Goal: Task Accomplishment & Management: Complete application form

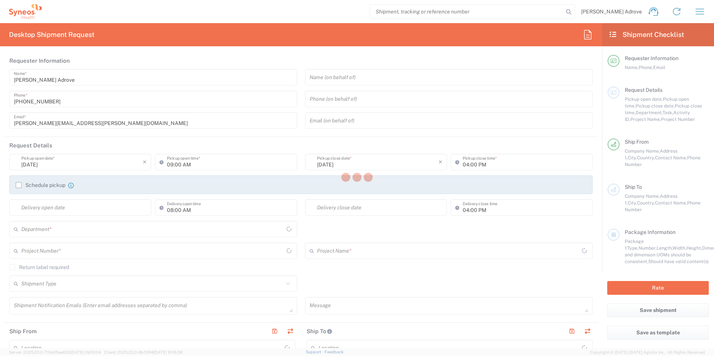
type input "[GEOGRAPHIC_DATA]"
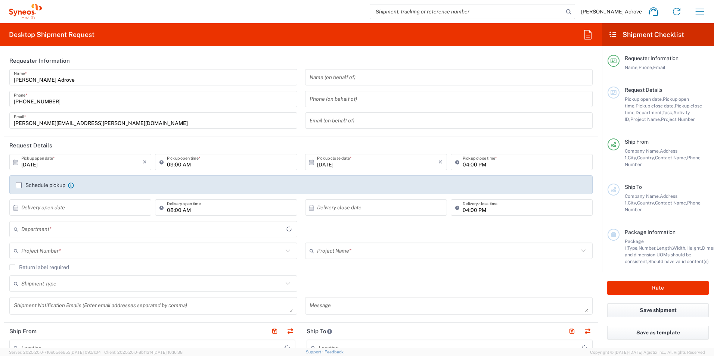
type input "[GEOGRAPHIC_DATA]"
type input "8350"
type input "Syneos Health Clinical [GEOGRAPHIC_DATA]"
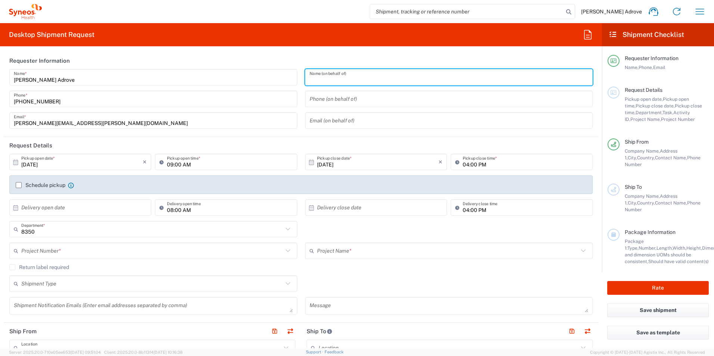
click at [322, 78] on input "text" at bounding box center [449, 77] width 279 height 13
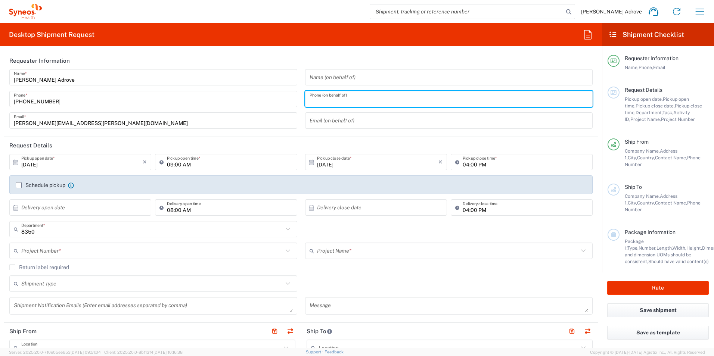
drag, startPoint x: 335, startPoint y: 102, endPoint x: 331, endPoint y: 98, distance: 5.8
click at [335, 102] on input "tel" at bounding box center [449, 99] width 279 height 13
paste input "699016027"
type input "699016027"
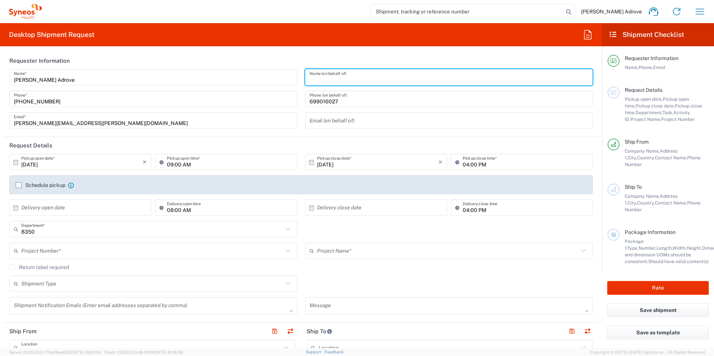
click at [317, 77] on input "text" at bounding box center [449, 77] width 279 height 13
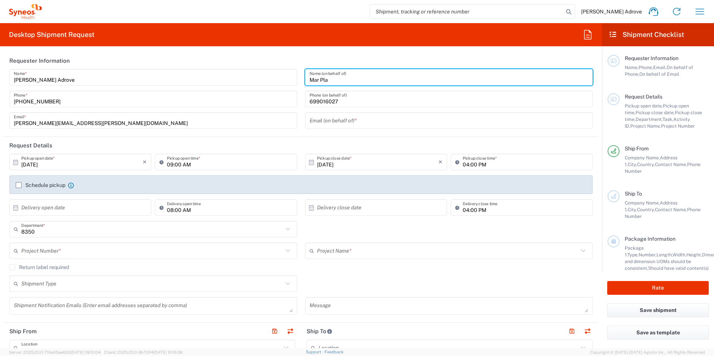
type input "Mar Pla"
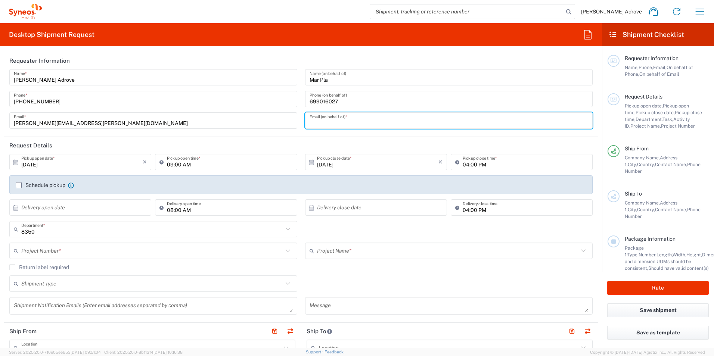
click at [322, 117] on input "text" at bounding box center [449, 120] width 279 height 13
paste input "[EMAIL_ADDRESS][DOMAIN_NAME]"
type input "[EMAIL_ADDRESS][DOMAIN_NAME]"
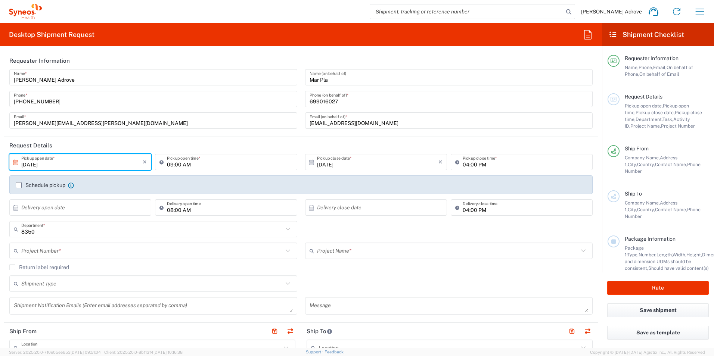
click at [64, 166] on input "[DATE]" at bounding box center [81, 162] width 121 height 13
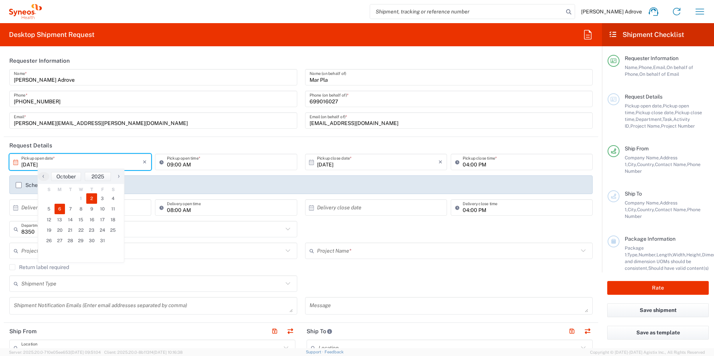
click at [57, 209] on span "6" at bounding box center [60, 209] width 11 height 10
type input "[DATE]"
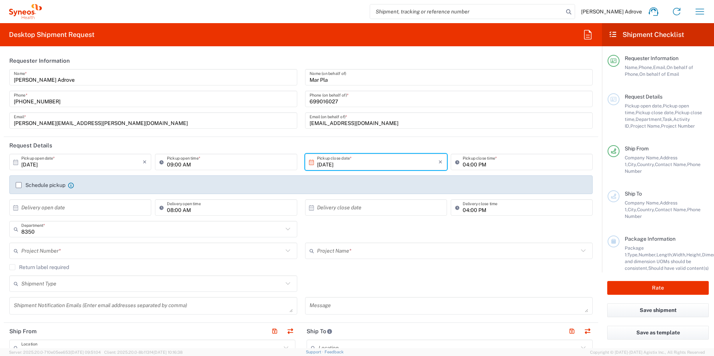
click at [187, 164] on input "09:00 AM" at bounding box center [229, 162] width 125 height 13
drag, startPoint x: 188, startPoint y: 163, endPoint x: 157, endPoint y: 164, distance: 31.4
click at [157, 164] on div "09:00 AM Pickup open time *" at bounding box center [226, 162] width 142 height 16
type input "12:30 PM"
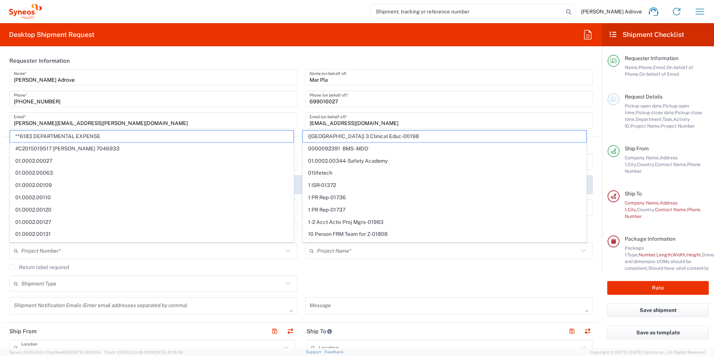
click at [222, 109] on div "[PERSON_NAME] Adrove Name * [PHONE_NUMBER] Phone * [PERSON_NAME][EMAIL_ADDRESS]…" at bounding box center [154, 101] width 296 height 65
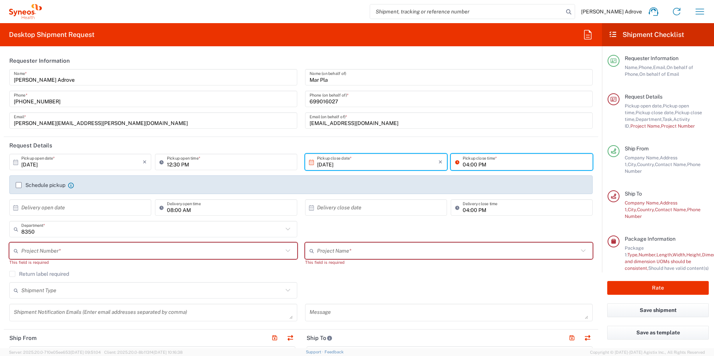
click at [495, 164] on input "04:00 PM" at bounding box center [525, 162] width 125 height 13
type input "03:00 PM"
click at [513, 181] on div "Schedule pickup When scheduling a pickup please be sure to meet the following c…" at bounding box center [300, 185] width 583 height 19
click at [287, 252] on icon at bounding box center [288, 251] width 10 height 10
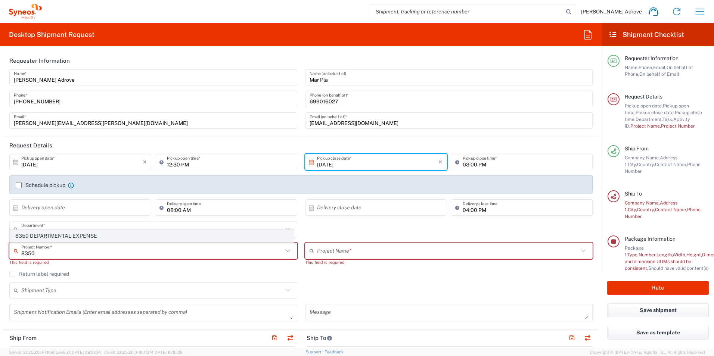
click at [71, 238] on span "8350 DEPARTMENTAL EXPENSE" at bounding box center [151, 236] width 283 height 12
type input "8350 DEPARTMENTAL EXPENSE"
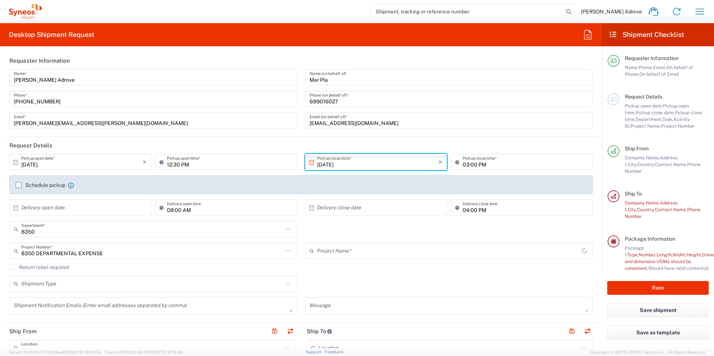
type input "8350 DEPARTMENTAL EXPENSE"
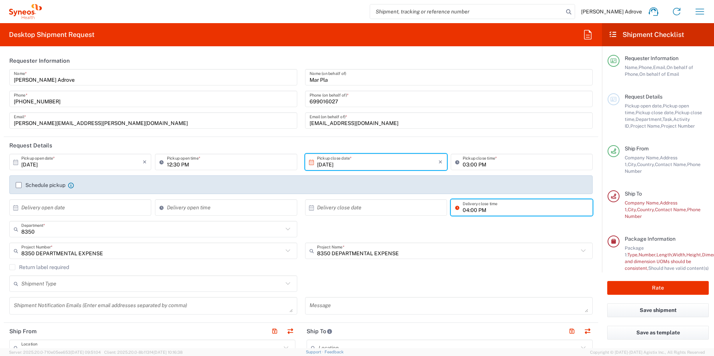
click at [486, 211] on input "04:00 PM" at bounding box center [525, 207] width 125 height 13
type input ":00 PM"
drag, startPoint x: 483, startPoint y: 211, endPoint x: 449, endPoint y: 211, distance: 34.4
click at [451, 211] on div ":00 PM Delivery close time" at bounding box center [522, 207] width 142 height 16
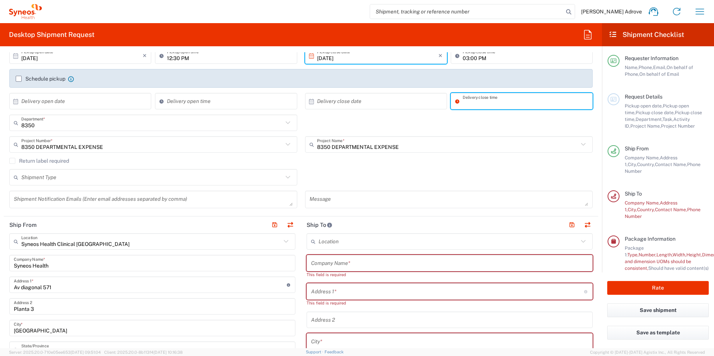
scroll to position [149, 0]
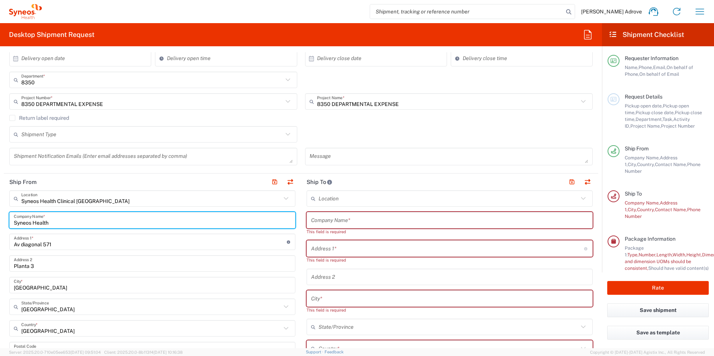
click at [60, 221] on input "Syneos Health" at bounding box center [152, 220] width 277 height 13
drag, startPoint x: 60, startPoint y: 221, endPoint x: -1, endPoint y: 229, distance: 62.1
click at [0, 229] on html "[PERSON_NAME] Adrove Home Shipment estimator Shipment tracking Desktop shipment…" at bounding box center [357, 178] width 714 height 356
type input "Syneos health Clinical Spain SL"
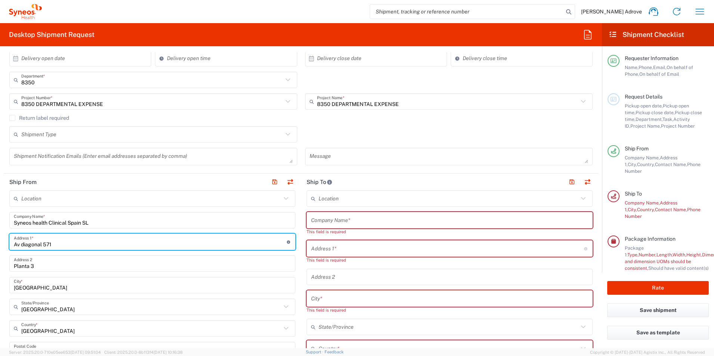
drag, startPoint x: 56, startPoint y: 247, endPoint x: -1, endPoint y: 246, distance: 57.9
click at [0, 246] on html "[PERSON_NAME] Adrove Home Shipment estimator Shipment tracking Desktop shipment…" at bounding box center [357, 178] width 714 height 356
type input "[STREET_ADDRESS][PERSON_NAME]"
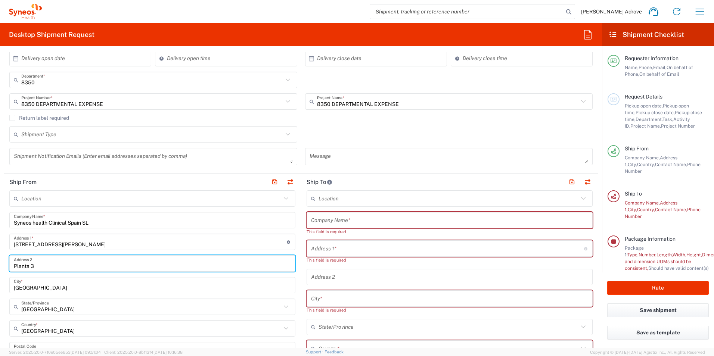
drag, startPoint x: 40, startPoint y: 267, endPoint x: -1, endPoint y: 267, distance: 41.5
click at [0, 267] on html "[PERSON_NAME] Adrove Home Shipment estimator Shipment tracking Desktop shipment…" at bounding box center [357, 178] width 714 height 356
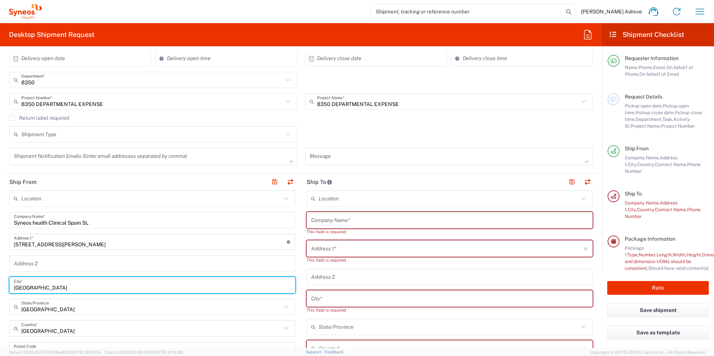
drag, startPoint x: 43, startPoint y: 288, endPoint x: -1, endPoint y: 287, distance: 44.8
click at [0, 287] on html "[PERSON_NAME] Adrove Home Shipment estimator Shipment tracking Desktop shipment…" at bounding box center [357, 178] width 714 height 356
type input "[GEOGRAPHIC_DATA]"
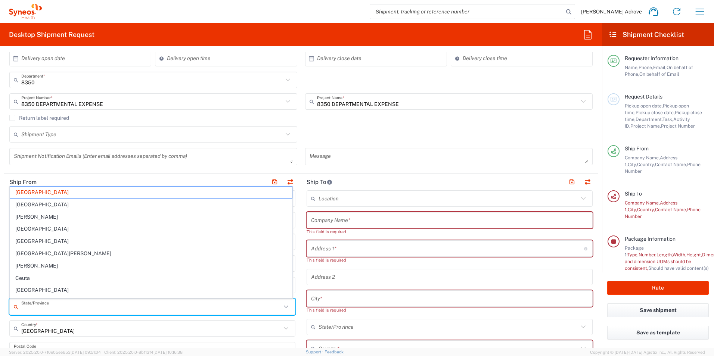
drag, startPoint x: 46, startPoint y: 309, endPoint x: 6, endPoint y: 309, distance: 40.3
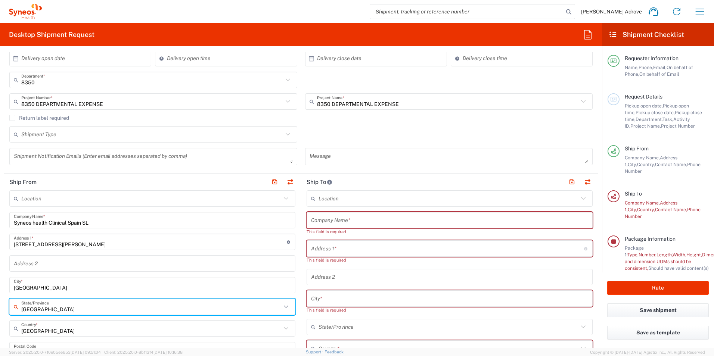
click at [44, 309] on input "[GEOGRAPHIC_DATA]" at bounding box center [151, 307] width 260 height 13
drag, startPoint x: 44, startPoint y: 309, endPoint x: -1, endPoint y: 311, distance: 45.2
click at [0, 311] on html "[PERSON_NAME] Adrove Home Shipment estimator Shipment tracking Desktop shipment…" at bounding box center [357, 178] width 714 height 356
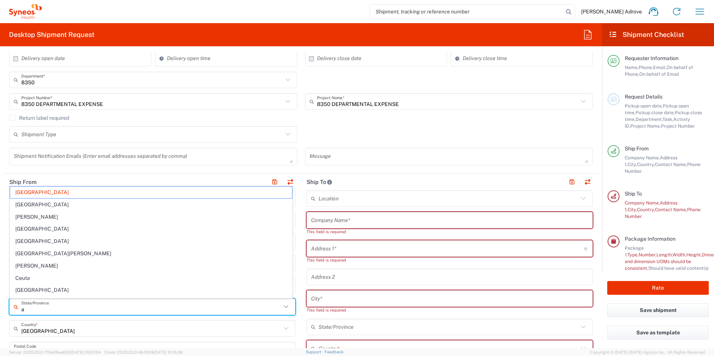
click at [32, 307] on input "a" at bounding box center [151, 307] width 260 height 13
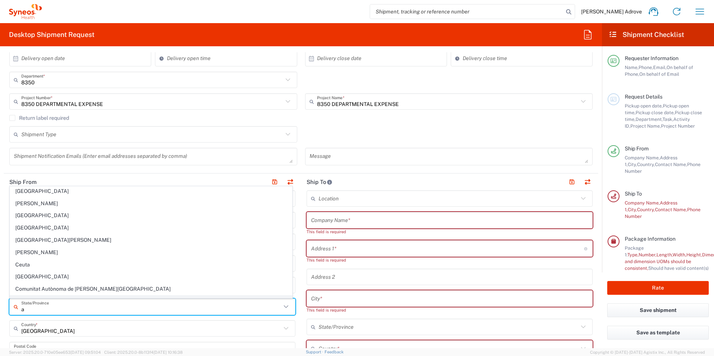
scroll to position [37, 0]
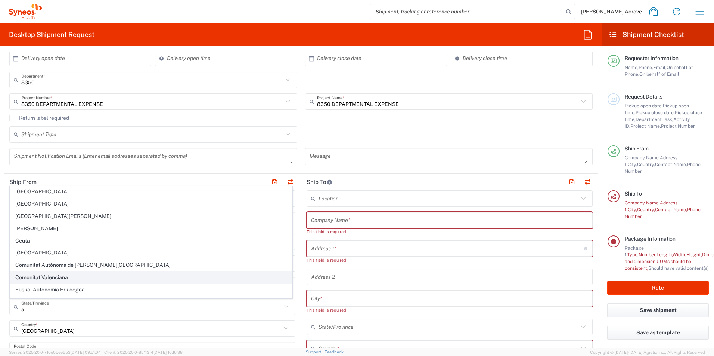
click at [51, 275] on span "Comunitat Valenciana" at bounding box center [151, 278] width 282 height 12
type input "Comunitat Valenciana"
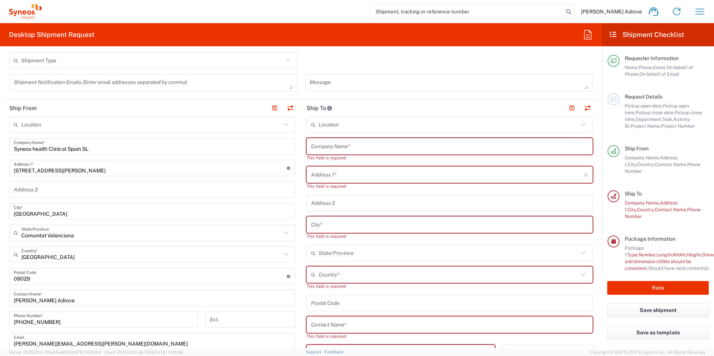
scroll to position [224, 0]
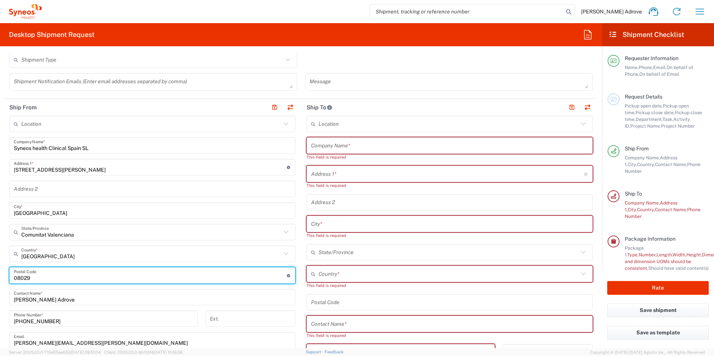
drag, startPoint x: 36, startPoint y: 277, endPoint x: -1, endPoint y: 281, distance: 37.5
click at [0, 281] on html "[PERSON_NAME] Adrove Home Shipment estimator Shipment tracking Desktop shipment…" at bounding box center [357, 178] width 714 height 356
type input "46020"
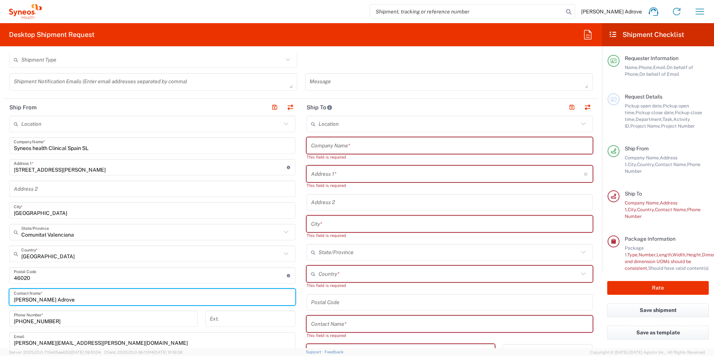
drag, startPoint x: 61, startPoint y: 297, endPoint x: -1, endPoint y: 298, distance: 62.8
click at [0, 298] on html "[PERSON_NAME] Adrove Home Shipment estimator Shipment tracking Desktop shipment…" at bounding box center [357, 178] width 714 height 356
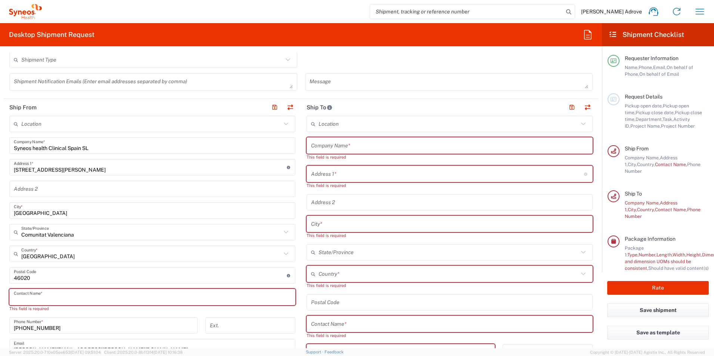
type input "N"
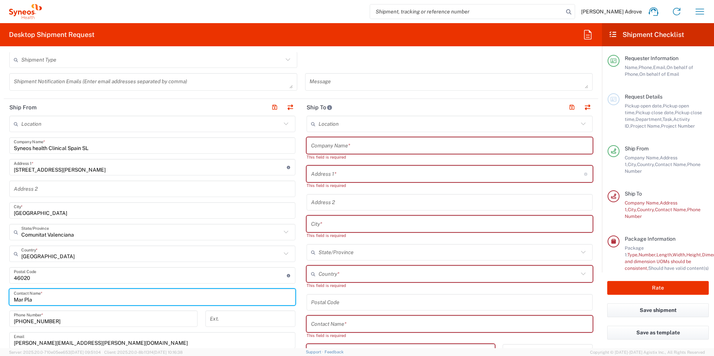
type input "Mar Pla"
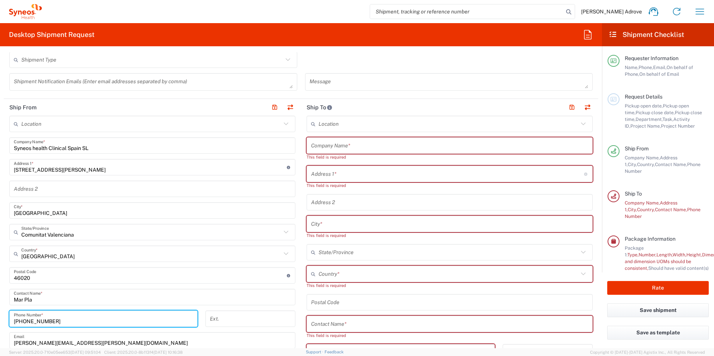
drag, startPoint x: 55, startPoint y: 323, endPoint x: 0, endPoint y: 322, distance: 54.5
click at [0, 322] on html "[PERSON_NAME] Adrove Home Shipment estimator Shipment tracking Desktop shipment…" at bounding box center [357, 178] width 714 height 356
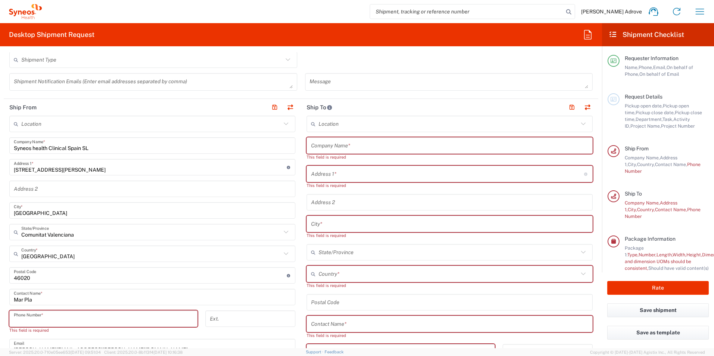
paste input "699016027"
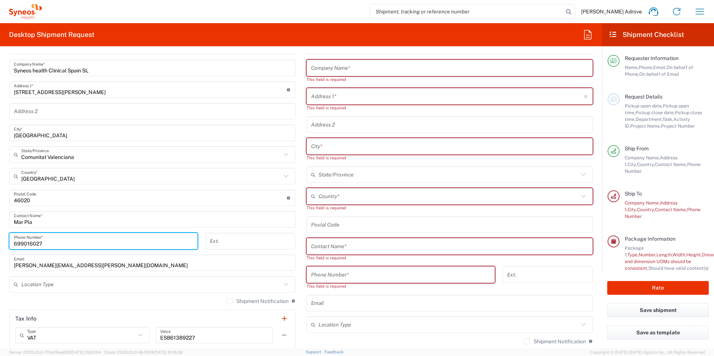
scroll to position [336, 0]
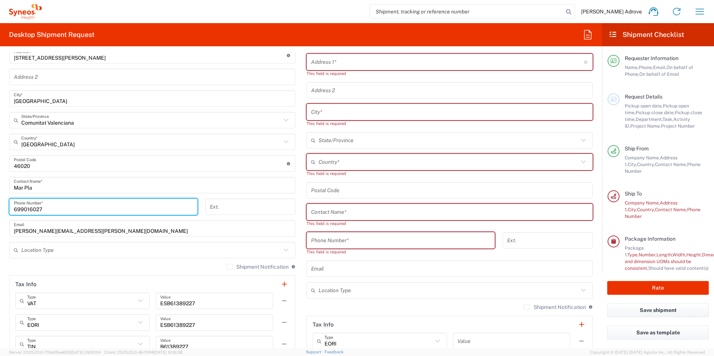
type input "699016027"
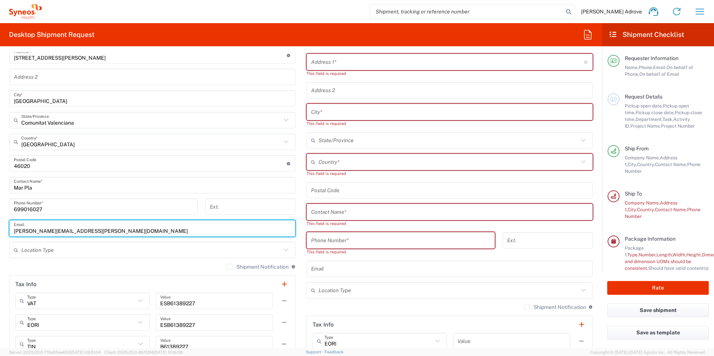
drag, startPoint x: 100, startPoint y: 230, endPoint x: -1, endPoint y: 234, distance: 101.3
click at [0, 234] on html "[PERSON_NAME] Adrove Home Shipment estimator Shipment tracking Desktop shipment…" at bounding box center [357, 178] width 714 height 356
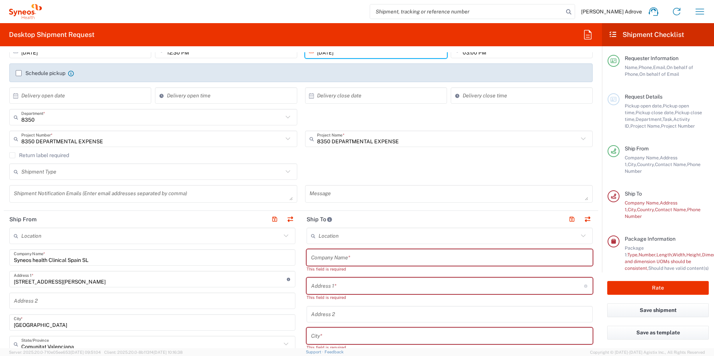
scroll to position [0, 0]
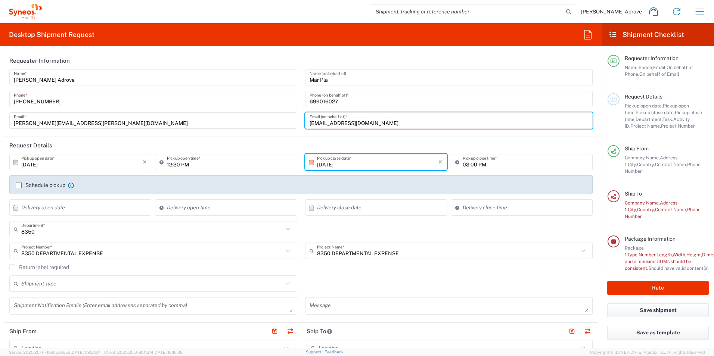
drag, startPoint x: 374, startPoint y: 121, endPoint x: 288, endPoint y: 125, distance: 85.6
click at [288, 125] on div "[PERSON_NAME] Adrove Name * [PHONE_NUMBER] Phone * [PERSON_NAME][EMAIL_ADDRESS]…" at bounding box center [301, 101] width 591 height 65
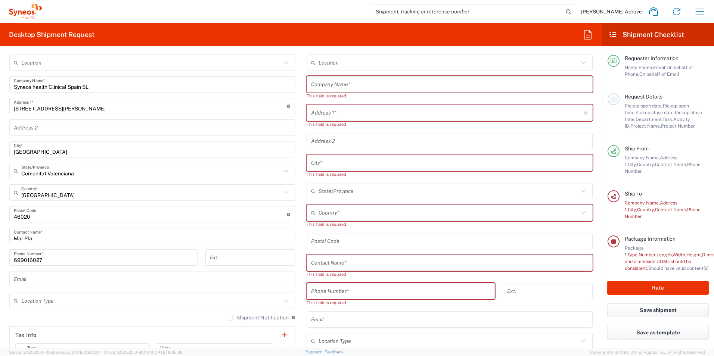
scroll to position [373, 0]
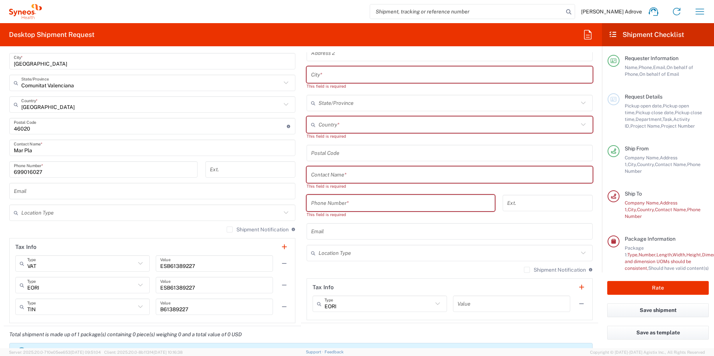
click at [28, 192] on input "text" at bounding box center [152, 191] width 277 height 13
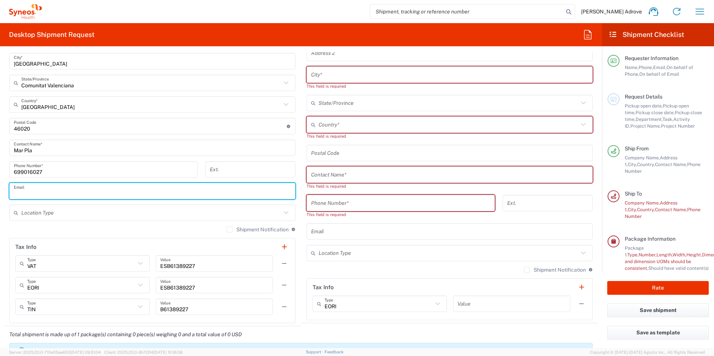
paste input "[EMAIL_ADDRESS][DOMAIN_NAME]"
type input "[EMAIL_ADDRESS][DOMAIN_NAME]"
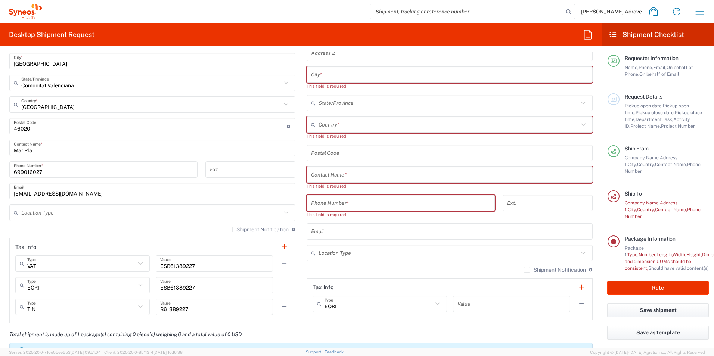
click at [282, 214] on icon at bounding box center [286, 213] width 10 height 10
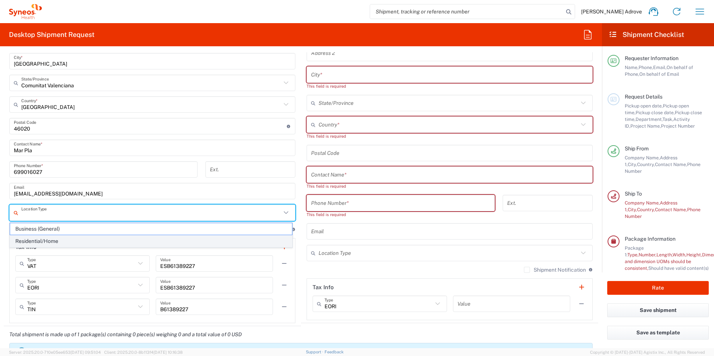
click at [100, 243] on span "Residential/Home" at bounding box center [151, 242] width 282 height 12
type input "Residential/Home"
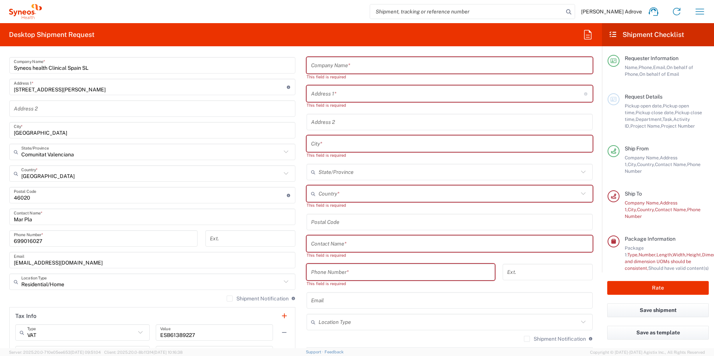
scroll to position [187, 0]
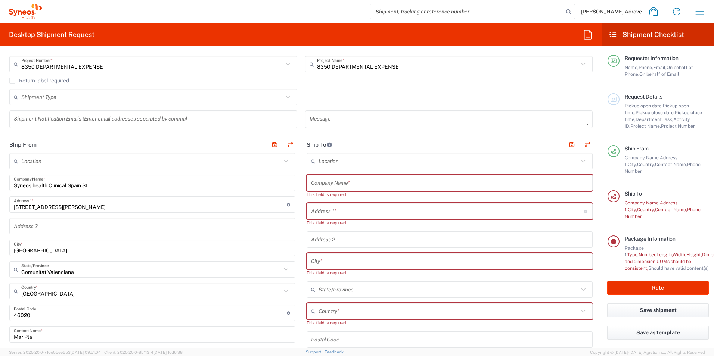
click at [342, 160] on input "text" at bounding box center [449, 161] width 260 height 13
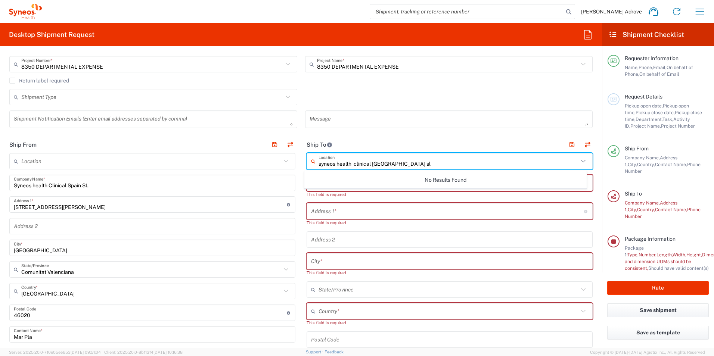
type input "syneos health clinical [GEOGRAPHIC_DATA] sl"
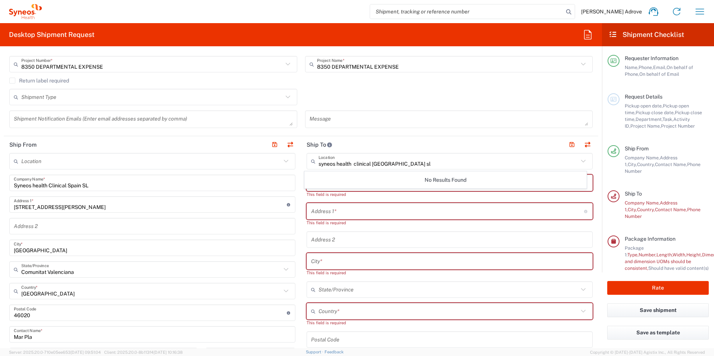
click at [406, 154] on div "syneos health clinical [GEOGRAPHIC_DATA] sl Location" at bounding box center [450, 161] width 286 height 16
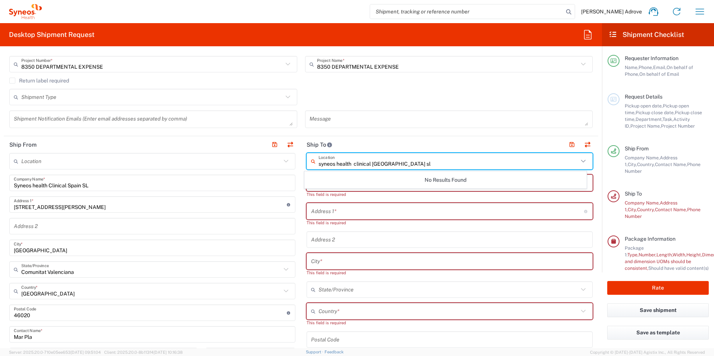
click at [391, 138] on header "Ship To" at bounding box center [449, 144] width 297 height 17
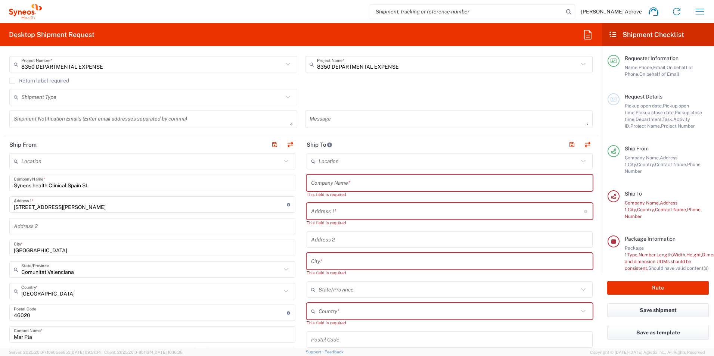
click at [352, 183] on input "text" at bounding box center [449, 183] width 277 height 13
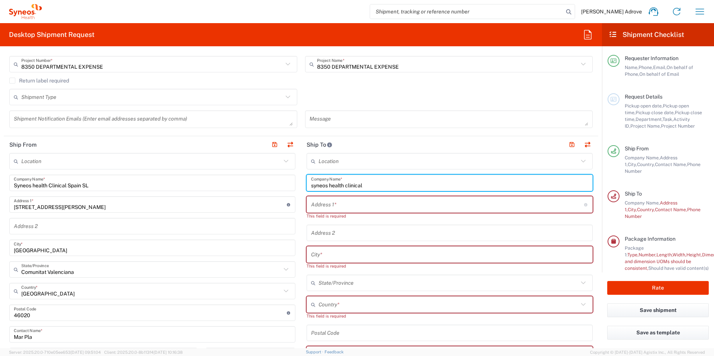
type input "syneos health clinical"
drag, startPoint x: 581, startPoint y: 159, endPoint x: 576, endPoint y: 160, distance: 5.6
click at [579, 159] on icon at bounding box center [583, 161] width 10 height 10
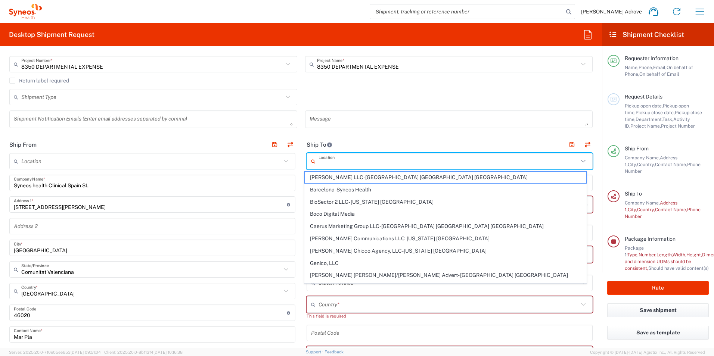
click at [578, 159] on icon at bounding box center [583, 161] width 10 height 10
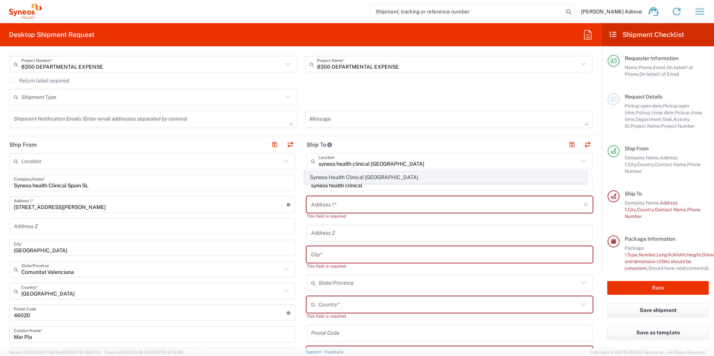
click at [430, 179] on span "Syneos Health Clinical [GEOGRAPHIC_DATA]" at bounding box center [446, 178] width 282 height 12
type input "Syneos Health Clinical [GEOGRAPHIC_DATA]"
type input "[PERSON_NAME][STREET_ADDRESS]"
type input "Planta 3"
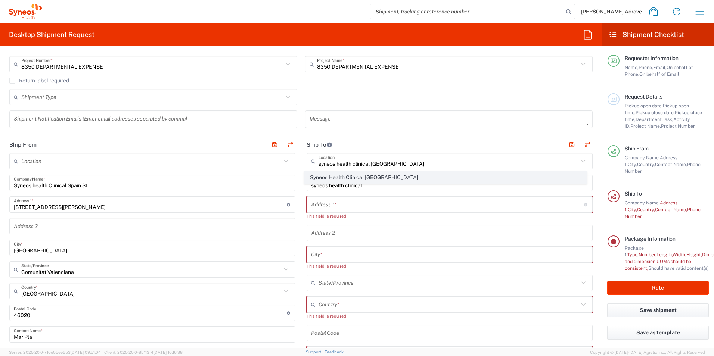
type input "[GEOGRAPHIC_DATA]"
type input "28020"
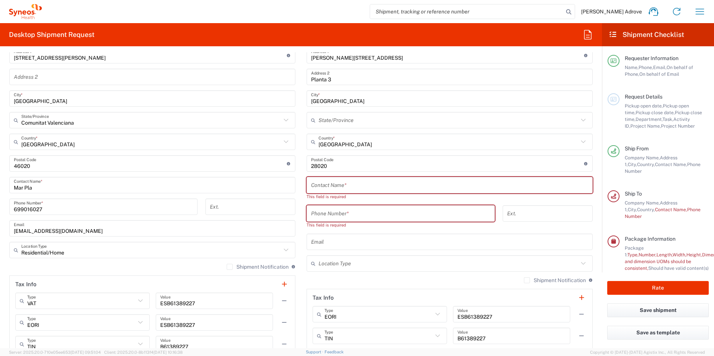
scroll to position [411, 0]
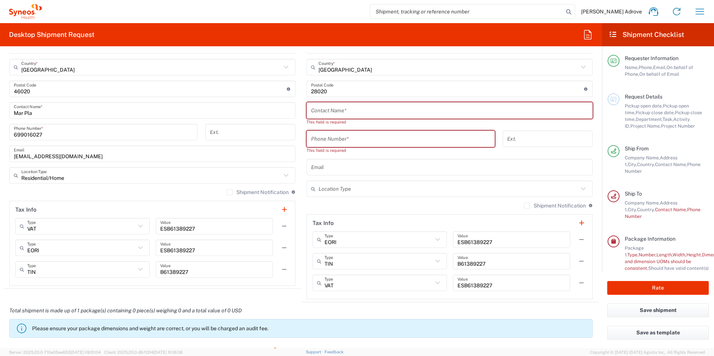
click at [329, 108] on input "text" at bounding box center [449, 110] width 277 height 13
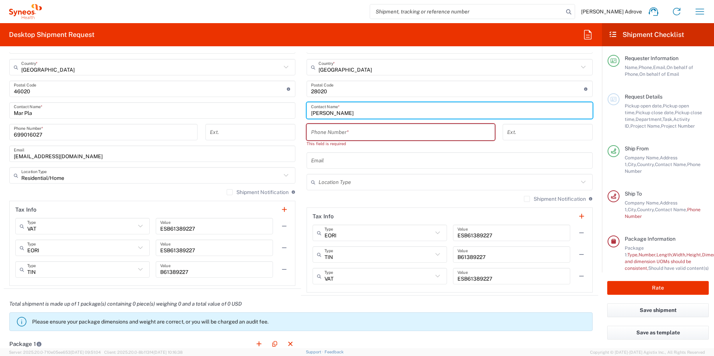
type input "[PERSON_NAME]"
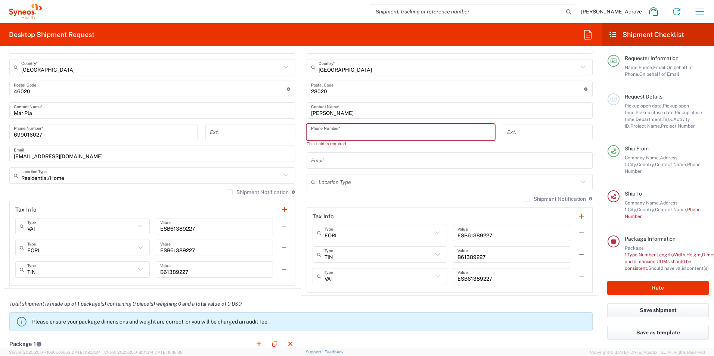
click at [348, 131] on input "tel" at bounding box center [400, 132] width 179 height 13
click at [351, 134] on input "tel" at bounding box center [400, 132] width 179 height 13
paste input "677925000"
type input "677925000"
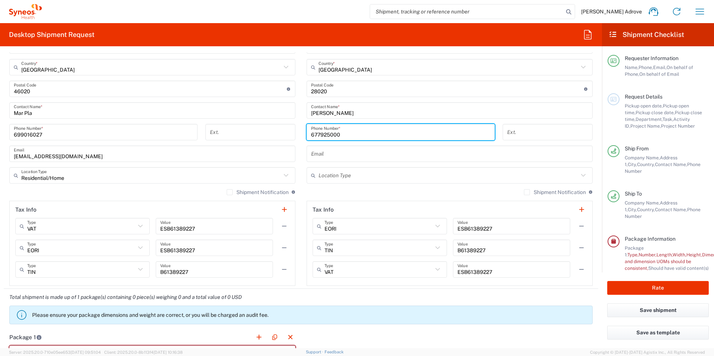
type input "[PERSON_NAME][EMAIL_ADDRESS][DOMAIN_NAME]"
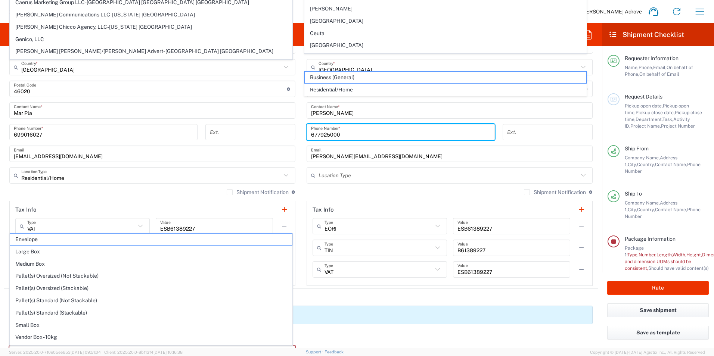
scroll to position [525, 0]
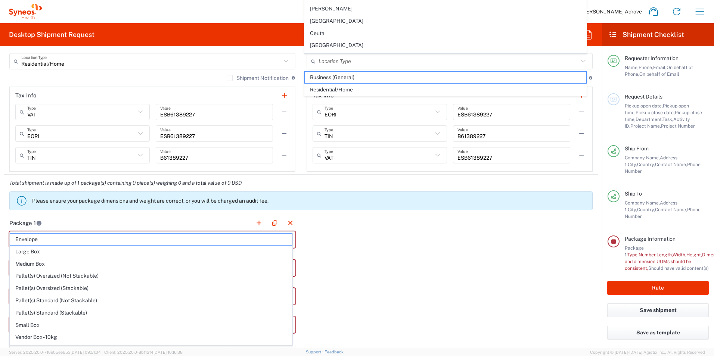
type input "677925000"
click at [391, 238] on div "Package 1 Type * Material used to package goods Envelope Large Box Medium Box P…" at bounding box center [301, 310] width 595 height 191
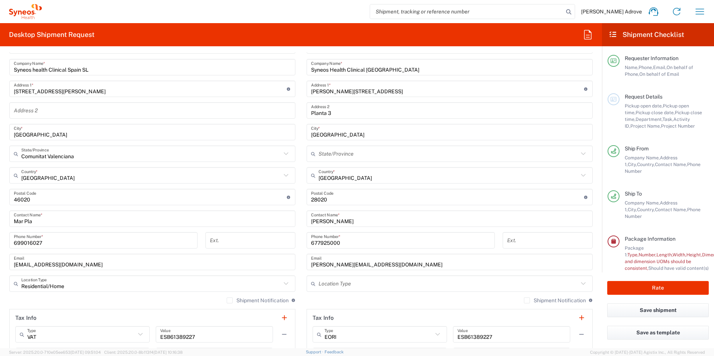
scroll to position [301, 0]
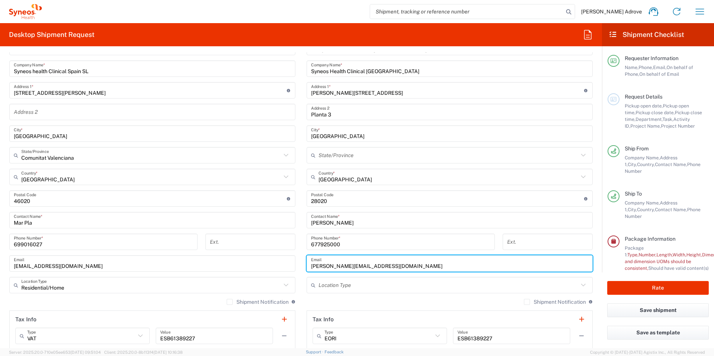
drag, startPoint x: 394, startPoint y: 264, endPoint x: 282, endPoint y: 262, distance: 112.1
click at [285, 269] on div "Ship From Location [PERSON_NAME] LLC-[GEOGRAPHIC_DATA] [GEOGRAPHIC_DATA] [GEOGR…" at bounding box center [301, 210] width 595 height 377
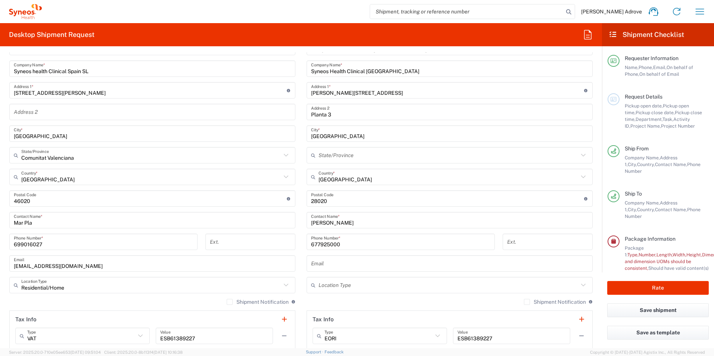
click at [324, 263] on input "text" at bounding box center [449, 263] width 277 height 13
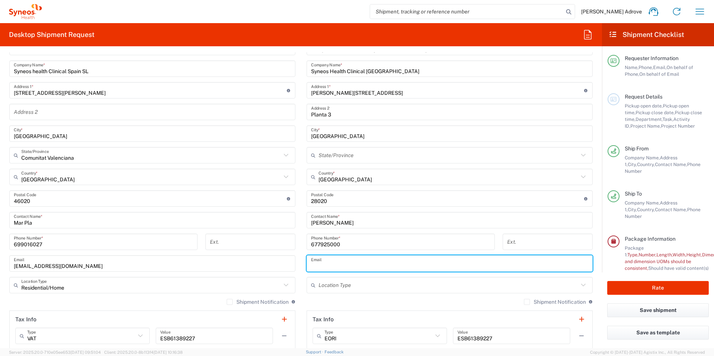
paste input "[PERSON_NAME][EMAIL_ADDRESS][PERSON_NAME][DOMAIN_NAME]"
type input "[PERSON_NAME][EMAIL_ADDRESS][PERSON_NAME][DOMAIN_NAME]"
click at [485, 279] on input "text" at bounding box center [449, 285] width 260 height 13
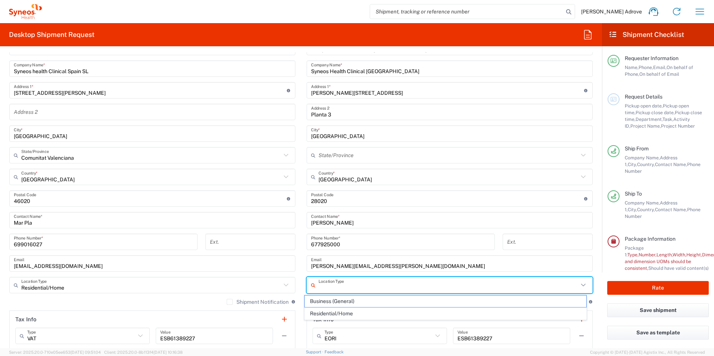
click at [545, 241] on input "tel" at bounding box center [547, 242] width 81 height 13
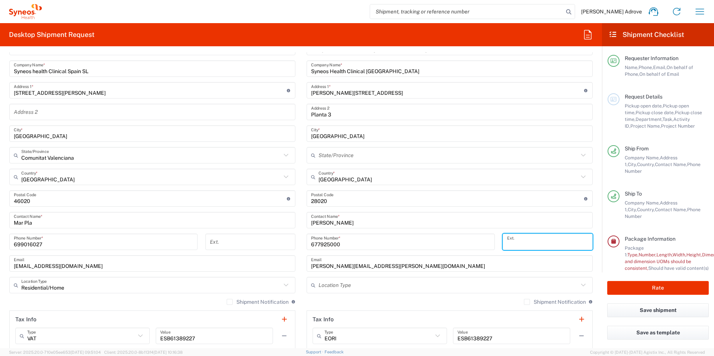
click at [365, 243] on input "677925000" at bounding box center [400, 242] width 179 height 13
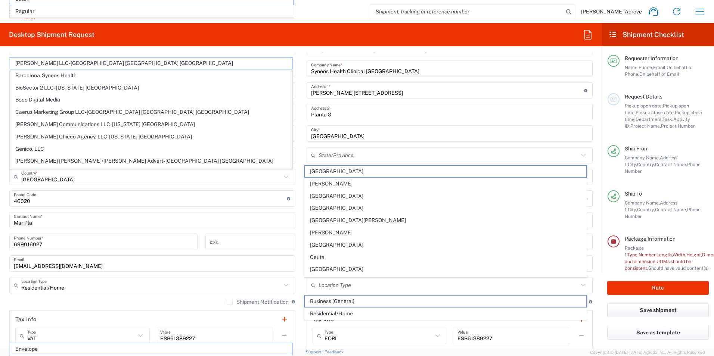
click at [308, 243] on div "Syneos Health Clinical [GEOGRAPHIC_DATA] Location Syneos Health Clinical [GEOGR…" at bounding box center [450, 217] width 286 height 357
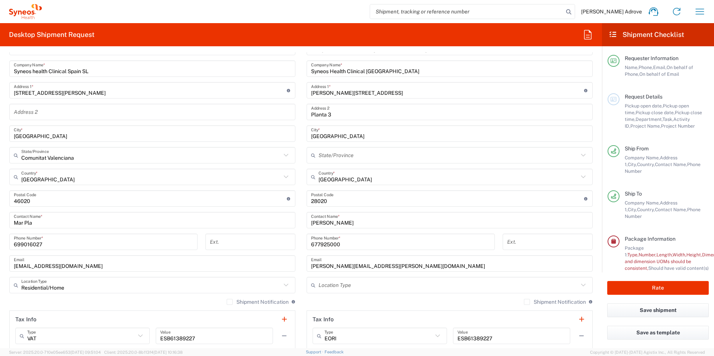
click at [401, 234] on div "677925000 Phone Number *" at bounding box center [401, 242] width 188 height 16
drag, startPoint x: 356, startPoint y: 242, endPoint x: 286, endPoint y: 248, distance: 70.1
click at [286, 248] on div "Ship From Location [PERSON_NAME] LLC-[GEOGRAPHIC_DATA] [GEOGRAPHIC_DATA] [GEOGR…" at bounding box center [301, 210] width 595 height 377
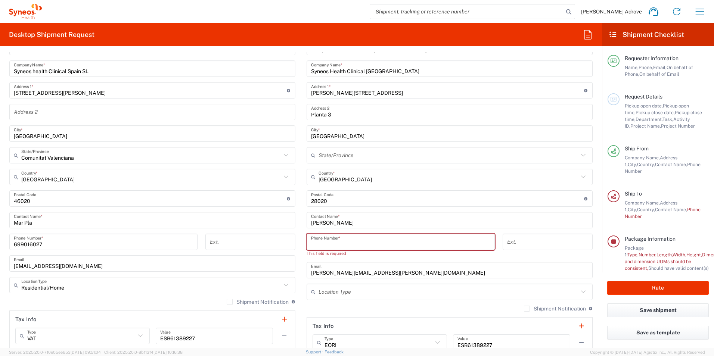
type input "7"
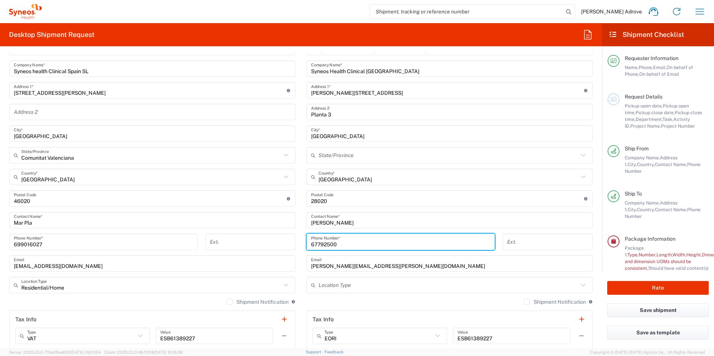
type input "677925000"
click at [444, 273] on div "Syneos Health Clinical [GEOGRAPHIC_DATA] Location Syneos Health Clinical [GEOGR…" at bounding box center [450, 217] width 286 height 357
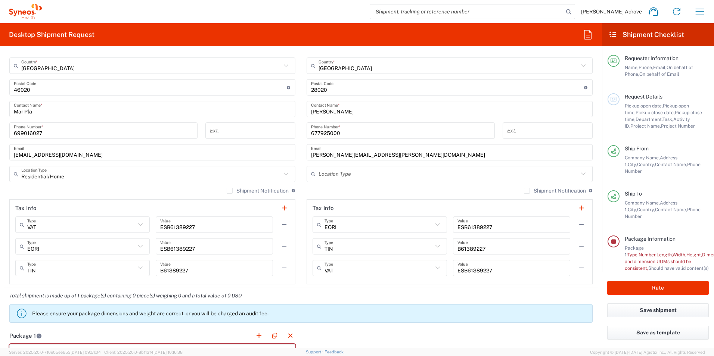
scroll to position [413, 0]
click at [429, 173] on input "text" at bounding box center [449, 173] width 260 height 13
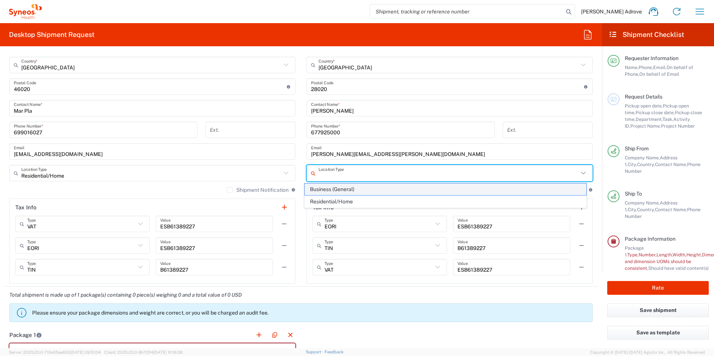
click at [372, 191] on span "Business (General)" at bounding box center [446, 190] width 282 height 12
type input "Business (General)"
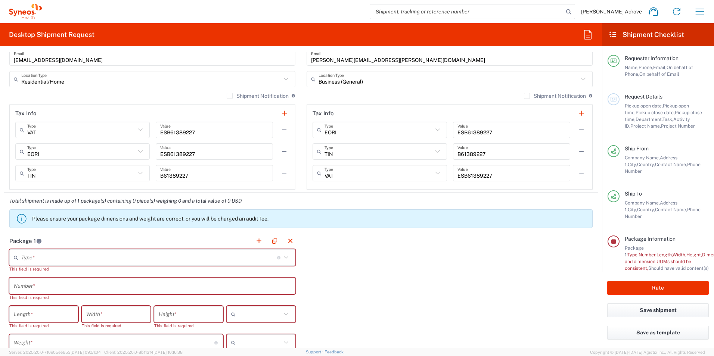
scroll to position [600, 0]
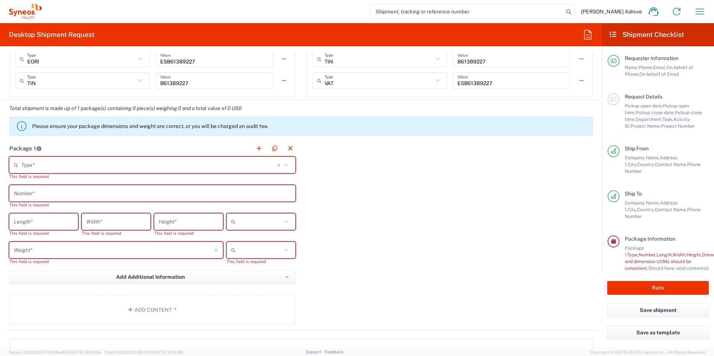
click at [287, 164] on icon at bounding box center [286, 165] width 10 height 10
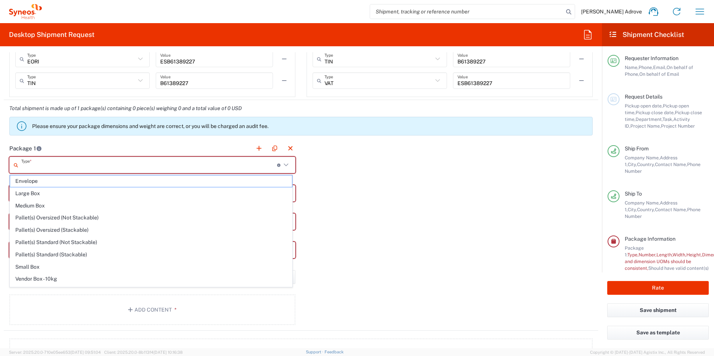
scroll to position [23, 0]
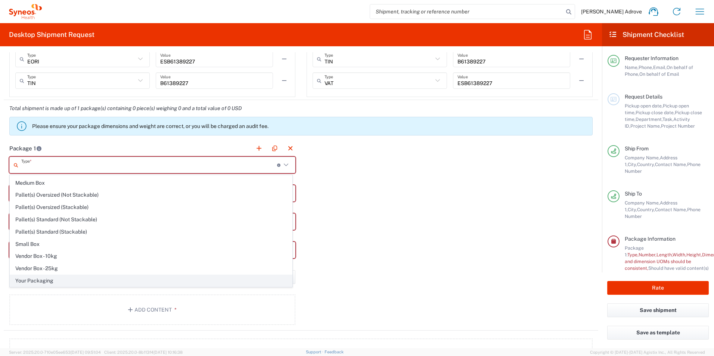
click at [63, 280] on span "Your Packaging" at bounding box center [151, 281] width 282 height 12
type input "Your Packaging"
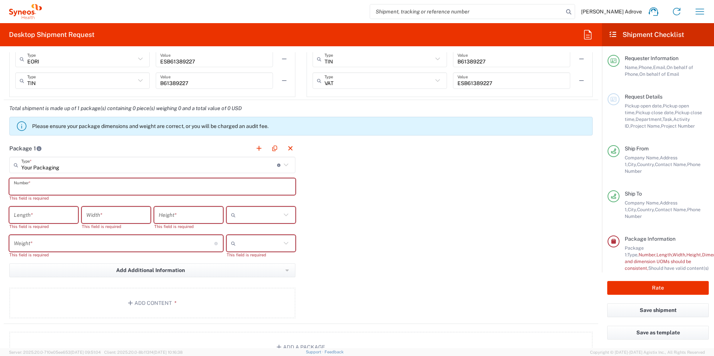
click at [38, 189] on input "text" at bounding box center [152, 186] width 277 height 13
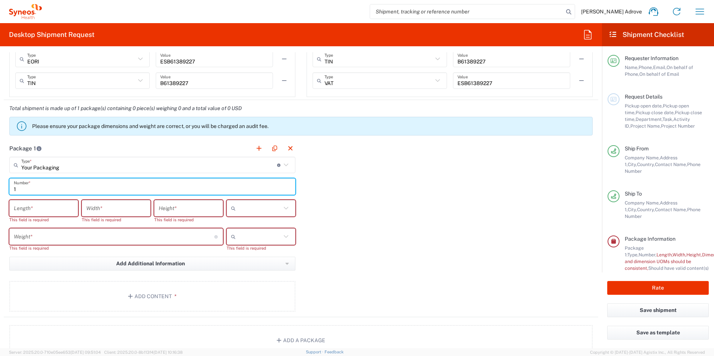
type input "1"
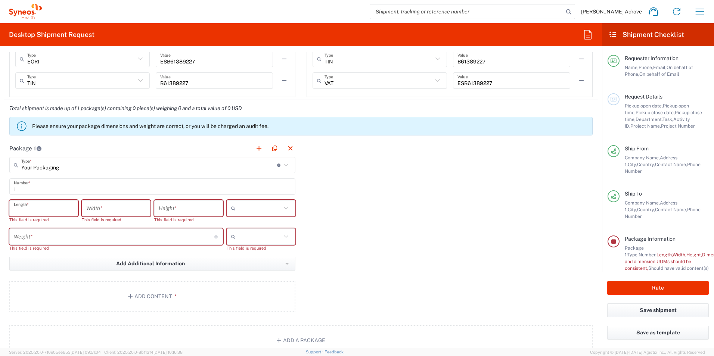
click at [49, 210] on input "number" at bounding box center [44, 208] width 60 height 13
click at [210, 236] on input "number" at bounding box center [114, 236] width 201 height 13
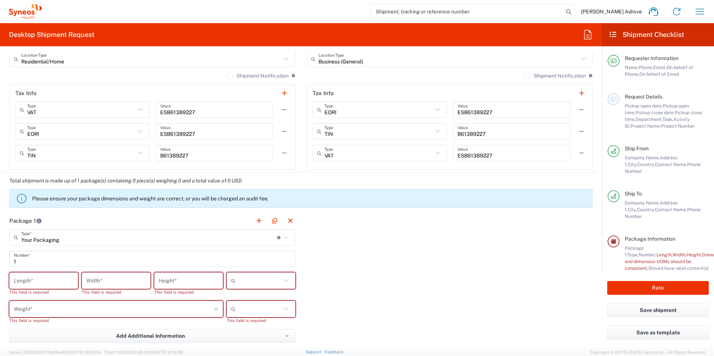
scroll to position [562, 0]
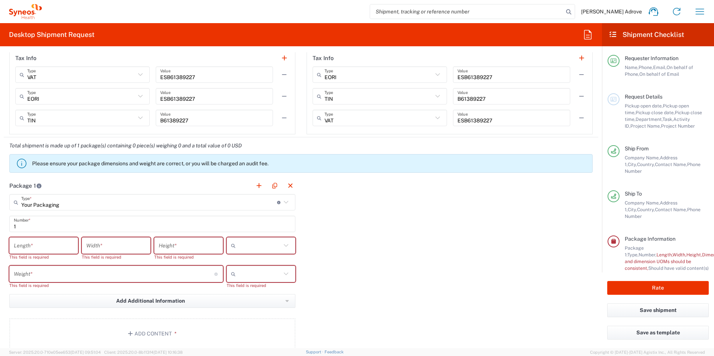
click at [70, 241] on input "number" at bounding box center [44, 245] width 60 height 13
type input "50"
click at [103, 243] on input "number" at bounding box center [116, 245] width 60 height 13
type input "35"
click at [191, 242] on input "number" at bounding box center [189, 245] width 60 height 13
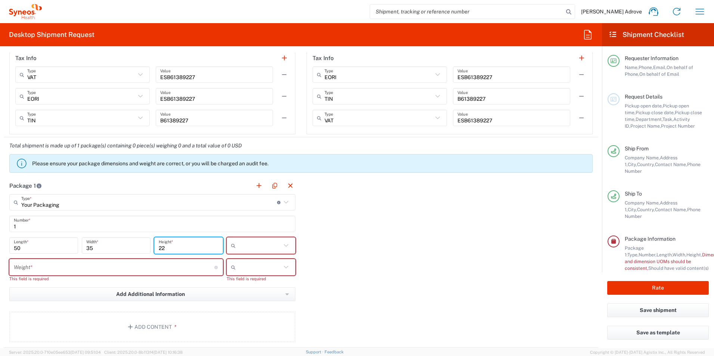
type input "22"
click at [263, 245] on input "text" at bounding box center [260, 246] width 43 height 12
click at [256, 259] on span "cm" at bounding box center [258, 262] width 66 height 12
type input "cm"
click at [127, 264] on input "number" at bounding box center [114, 267] width 201 height 13
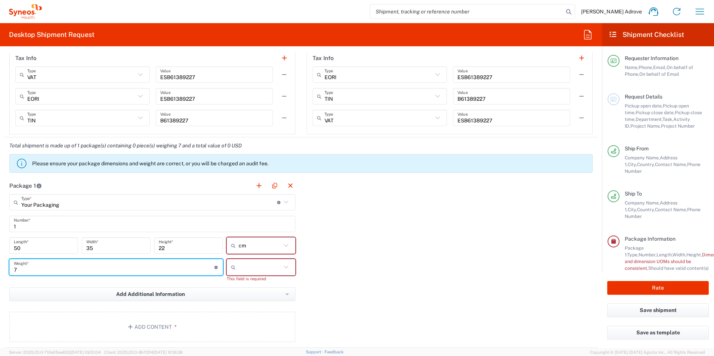
type input "7"
click at [270, 266] on input "text" at bounding box center [260, 267] width 43 height 12
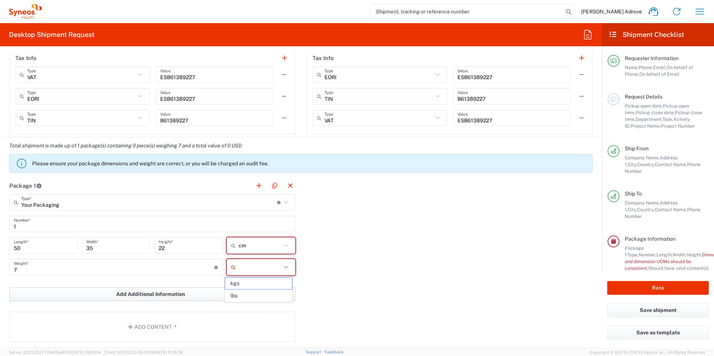
click at [258, 282] on span "kgs" at bounding box center [258, 284] width 66 height 12
type input "kgs"
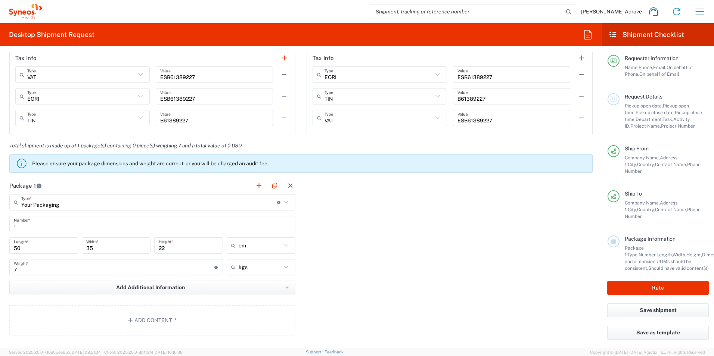
click at [401, 277] on div "Package 1 Your Packaging Type * Material used to package goods Envelope Large B…" at bounding box center [301, 259] width 595 height 164
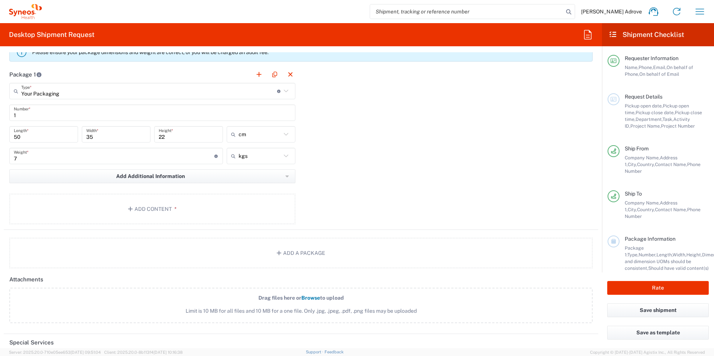
scroll to position [674, 0]
click at [161, 209] on button "Add Content *" at bounding box center [152, 208] width 286 height 31
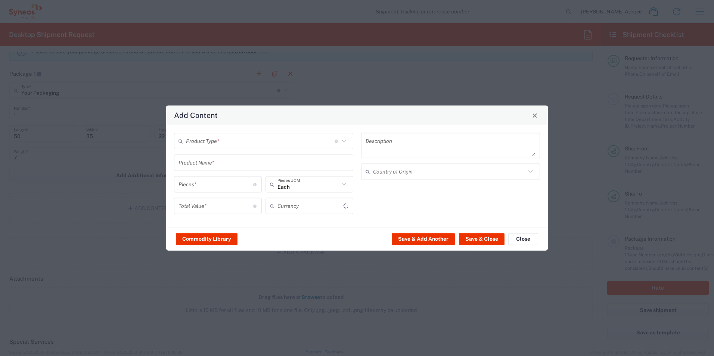
type input "US Dollar"
click at [345, 141] on icon at bounding box center [343, 141] width 4 height 3
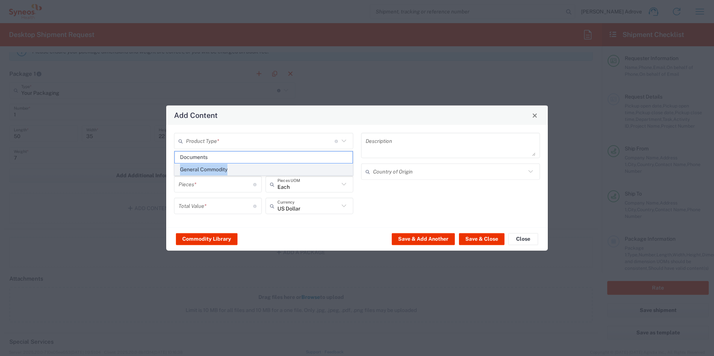
drag, startPoint x: 279, startPoint y: 159, endPoint x: 281, endPoint y: 167, distance: 8.4
click at [281, 167] on ul "Documents General Commodity" at bounding box center [263, 163] width 179 height 25
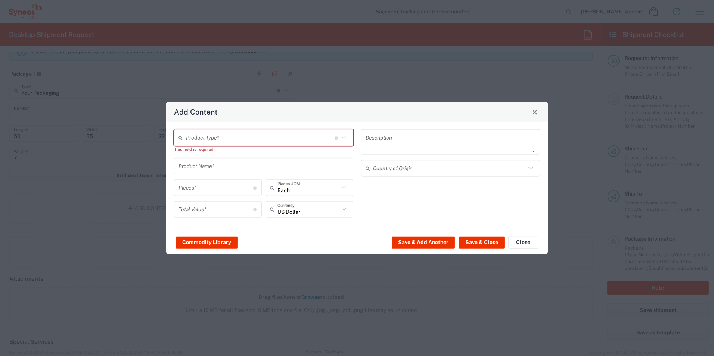
click at [347, 135] on icon at bounding box center [344, 138] width 10 height 10
click at [240, 167] on span "General Commodity" at bounding box center [264, 167] width 178 height 12
type input "General Commodity"
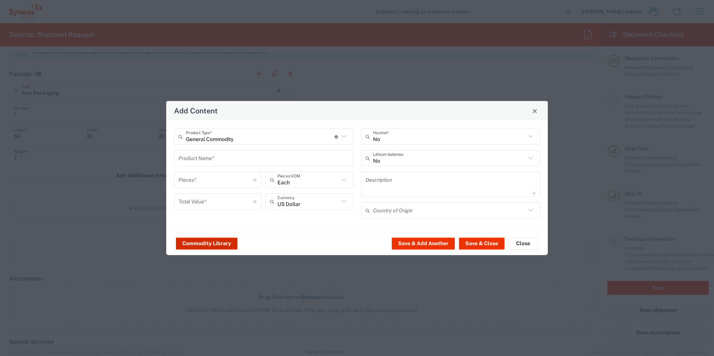
click at [201, 241] on button "Commodity Library" at bounding box center [207, 244] width 62 height 12
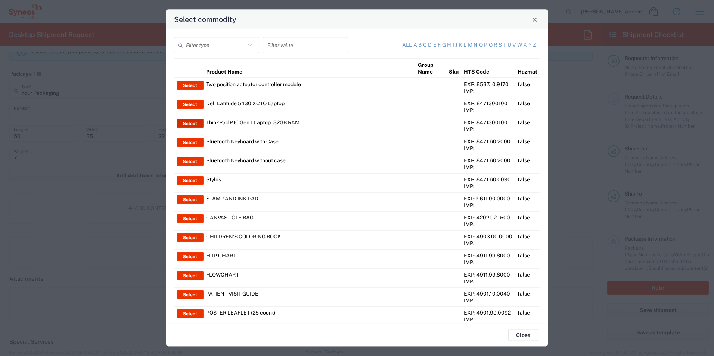
click at [189, 121] on button "Select" at bounding box center [190, 123] width 27 height 9
type input "ThinkPad P16 Gen 1 Laptop - 32GB RAM"
type input "1"
type textarea "16" - Intel Core i9 12950HX - vPro Enterprise - 32 GB RAM - 512 GB SSD"
type input "[GEOGRAPHIC_DATA]"
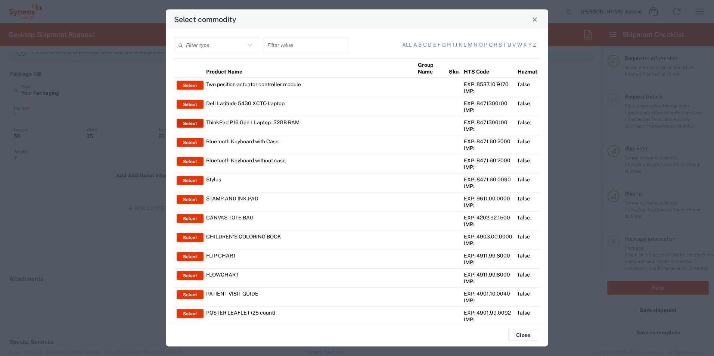
type input "Yes"
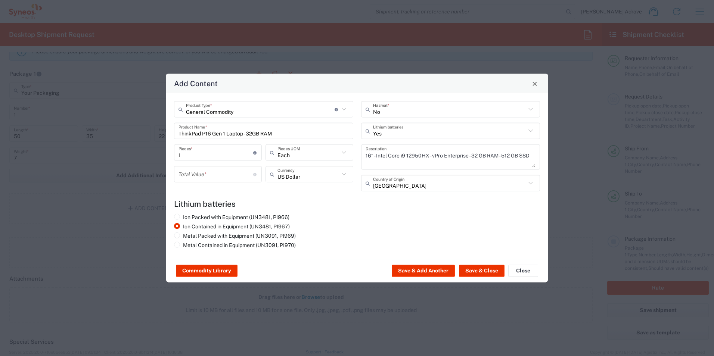
click at [191, 154] on input "1" at bounding box center [216, 152] width 75 height 13
type input "2"
click at [483, 268] on button "Save & Close" at bounding box center [482, 271] width 46 height 12
click at [478, 270] on button "Save & Close" at bounding box center [482, 271] width 46 height 12
click at [213, 176] on input "number" at bounding box center [216, 174] width 75 height 13
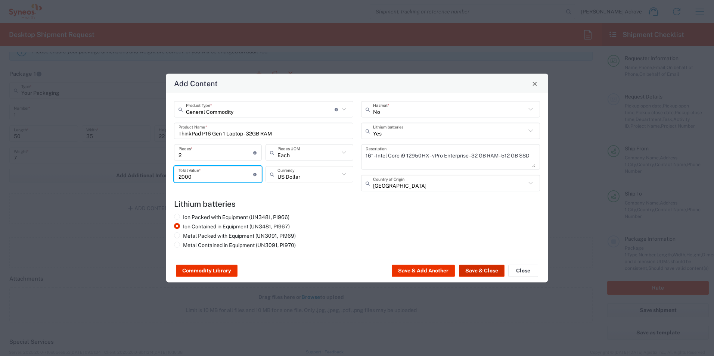
type input "2000"
click at [493, 269] on button "Save & Close" at bounding box center [482, 271] width 46 height 12
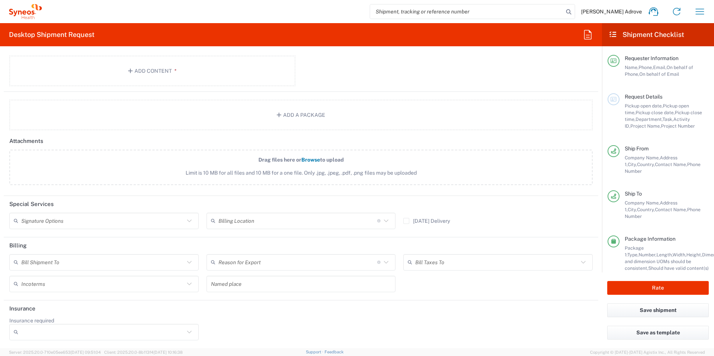
scroll to position [856, 0]
click at [190, 331] on icon at bounding box center [189, 332] width 10 height 10
click at [129, 319] on span "Yes" at bounding box center [103, 317] width 186 height 12
type input "Yes"
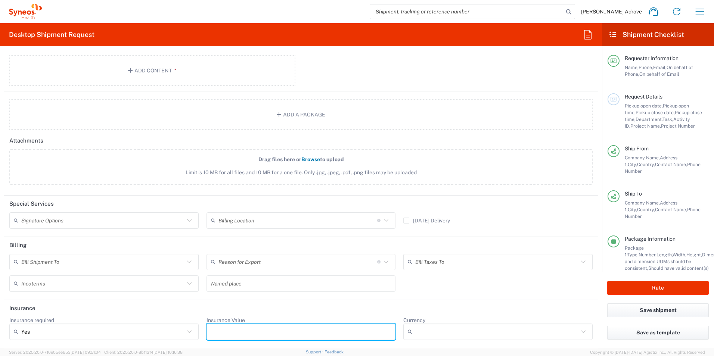
click at [248, 333] on input "Insurance Value" at bounding box center [301, 332] width 180 height 12
type input "2000"
click at [452, 327] on input "Currency" at bounding box center [496, 332] width 163 height 12
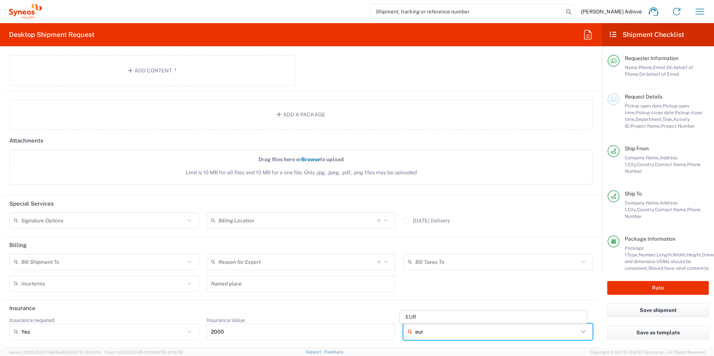
click at [461, 330] on input "eur" at bounding box center [496, 332] width 163 height 12
type input "eur"
click at [495, 291] on div "Bill Shipment To Recipient Account Sender/Shipper Third Party Account Reason fo…" at bounding box center [301, 275] width 591 height 43
click at [578, 332] on icon at bounding box center [583, 332] width 10 height 10
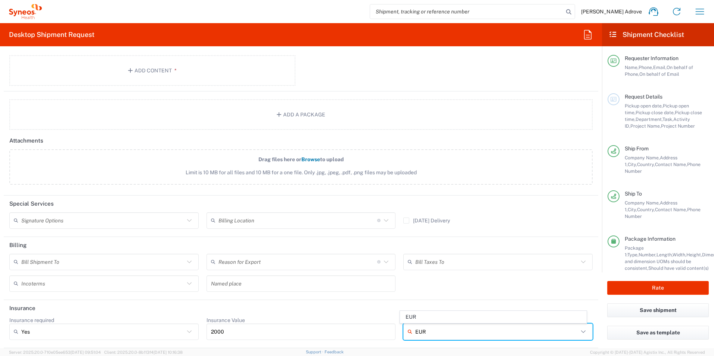
click at [484, 334] on input "EUR" at bounding box center [496, 332] width 163 height 12
type input "EUR"
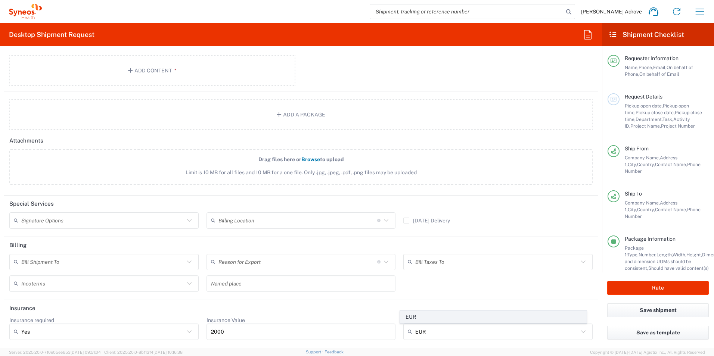
click at [460, 318] on span "EUR" at bounding box center [493, 317] width 186 height 12
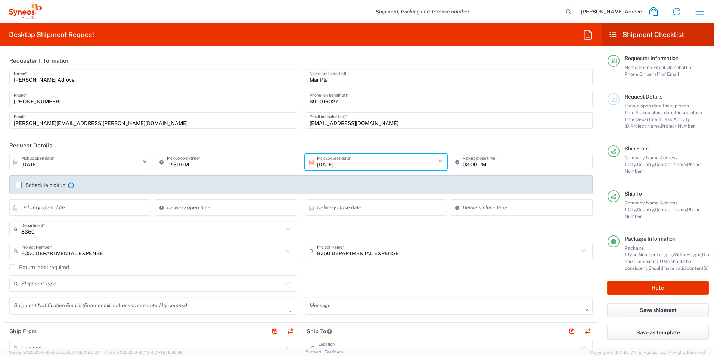
click at [17, 186] on label "Schedule pickup" at bounding box center [41, 185] width 50 height 6
click at [19, 185] on input "Schedule pickup" at bounding box center [19, 185] width 0 height 0
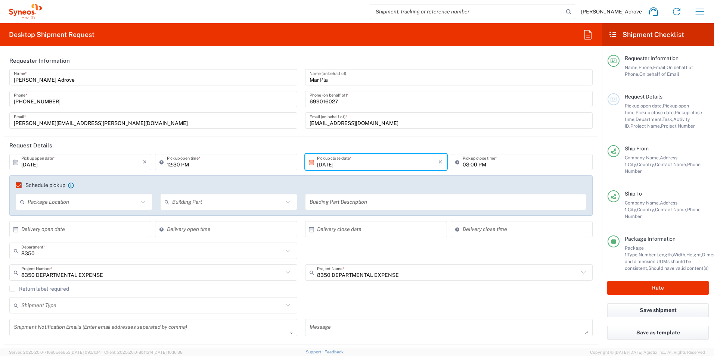
click at [143, 200] on icon at bounding box center [143, 202] width 10 height 10
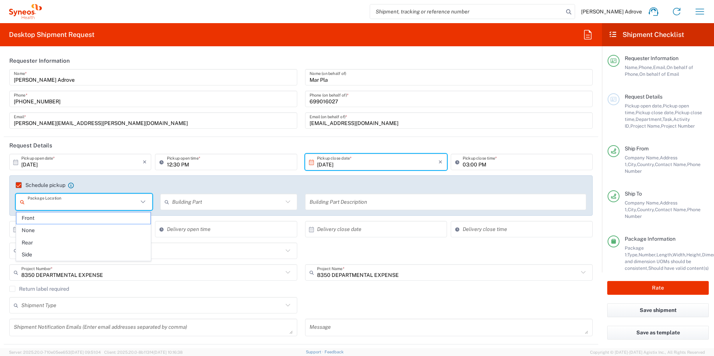
click at [140, 201] on icon at bounding box center [143, 202] width 10 height 10
click at [286, 201] on icon at bounding box center [288, 202] width 10 height 10
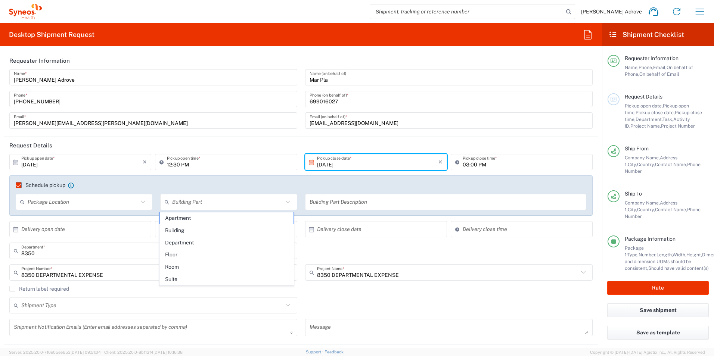
click at [285, 201] on icon at bounding box center [288, 202] width 10 height 10
click at [115, 184] on agx-checkbox-control "Schedule pickup When scheduling a pickup please be sure to meet the following c…" at bounding box center [301, 185] width 571 height 7
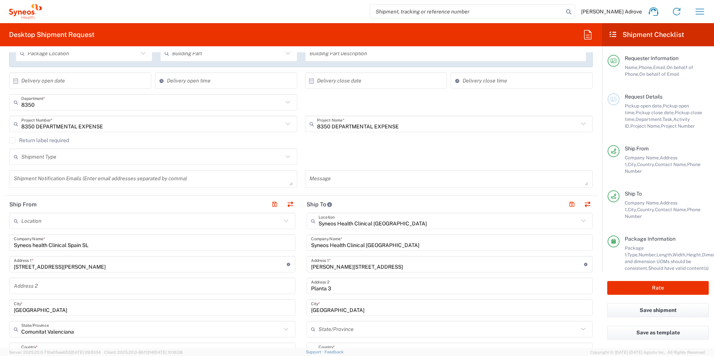
scroll to position [149, 0]
click at [285, 155] on icon at bounding box center [288, 156] width 10 height 10
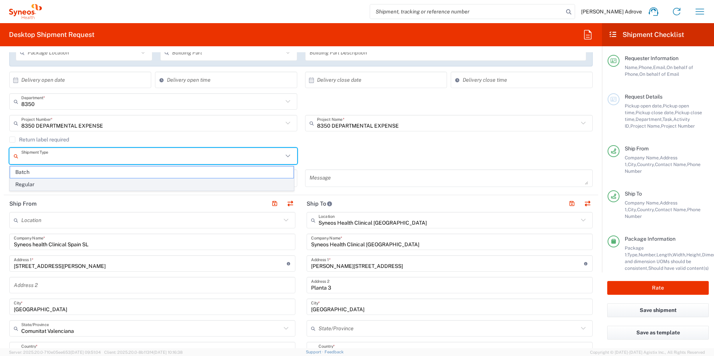
click at [215, 183] on span "Regular" at bounding box center [151, 185] width 283 height 12
type input "Regular"
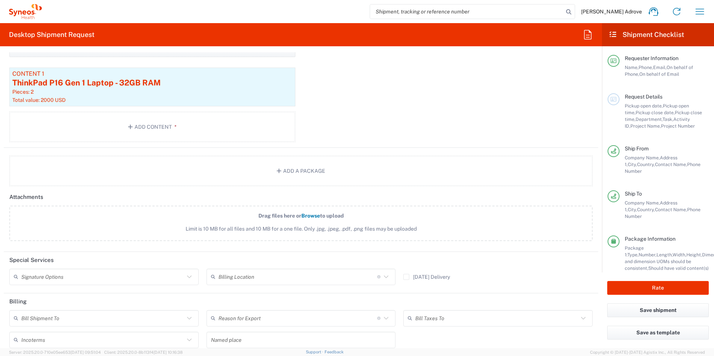
scroll to position [878, 0]
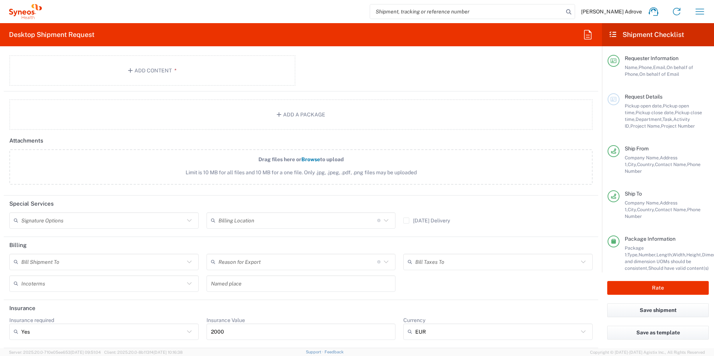
click at [641, 118] on span "Department," at bounding box center [649, 120] width 27 height 6
click at [658, 288] on button "Rate" at bounding box center [658, 288] width 102 height 14
type input "8350 DEPARTMENTAL EXPENSE"
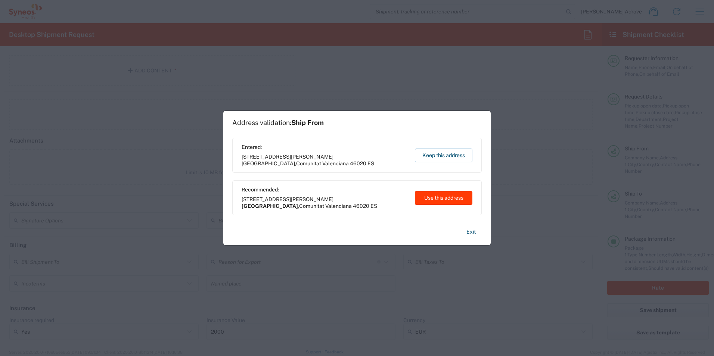
click at [443, 196] on button "Use this address" at bounding box center [444, 198] width 58 height 14
type input "[GEOGRAPHIC_DATA]"
type input "Comunitat Valenciana"
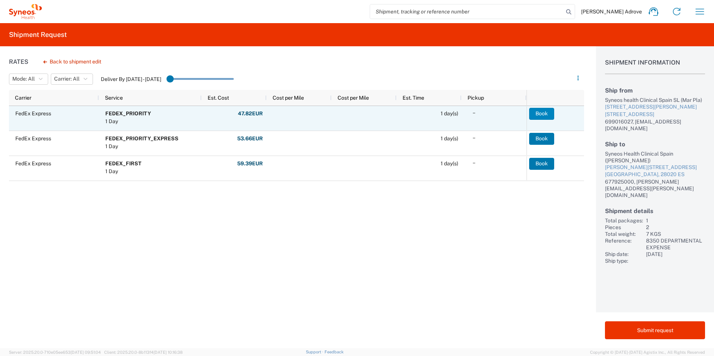
click at [542, 112] on button "Book" at bounding box center [541, 114] width 25 height 12
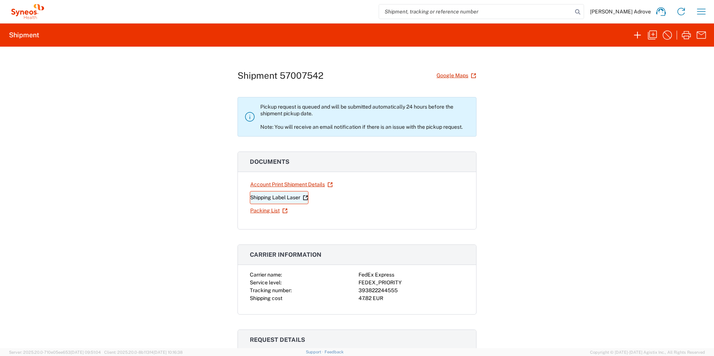
click at [257, 197] on link "Shipping Label Laser" at bounding box center [279, 197] width 59 height 13
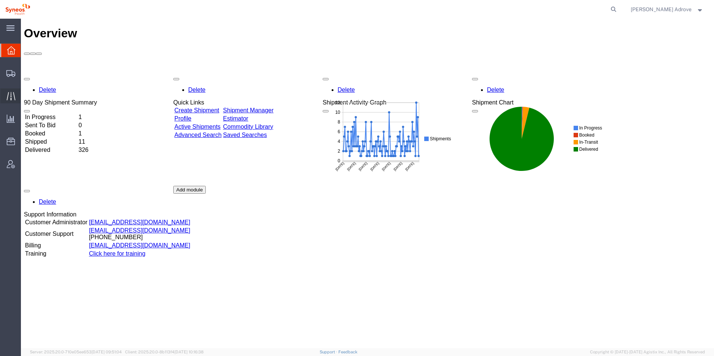
click at [26, 93] on span "Traffic" at bounding box center [23, 96] width 5 height 15
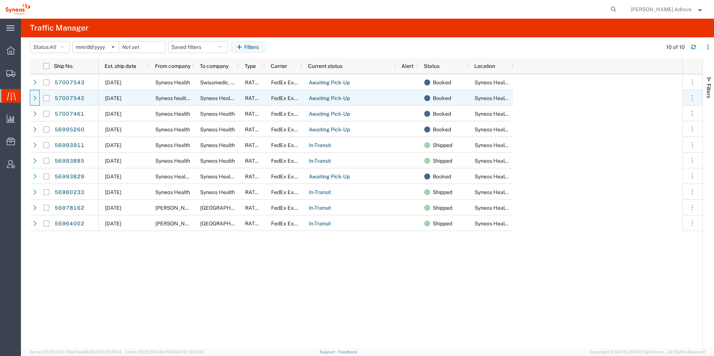
click at [31, 97] on div at bounding box center [35, 98] width 10 height 16
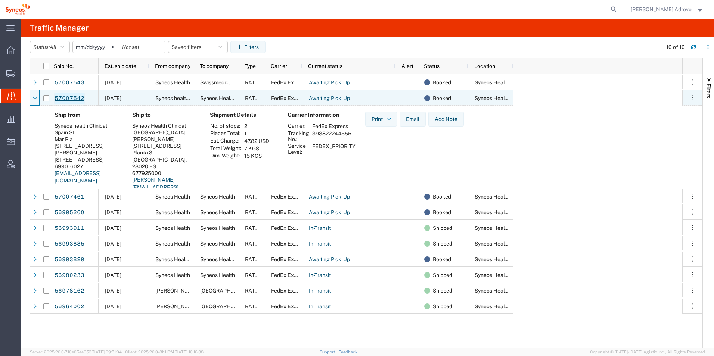
click at [67, 98] on link "57007542" at bounding box center [69, 99] width 31 height 12
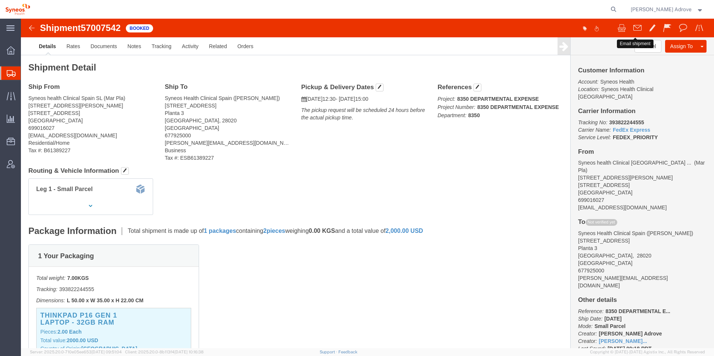
click span
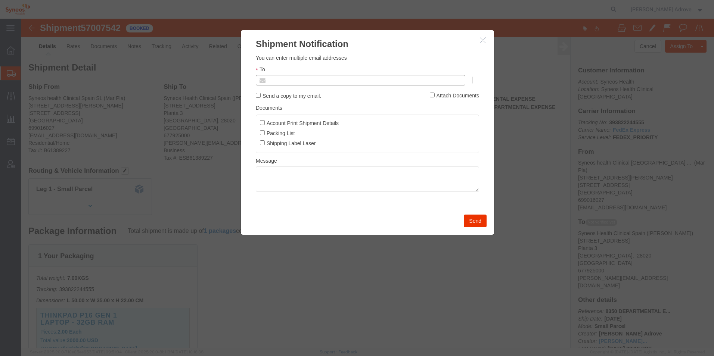
click input "text"
type input "Enter Email Address"
drag, startPoint x: 270, startPoint y: 61, endPoint x: 258, endPoint y: 58, distance: 12.4
click input "text"
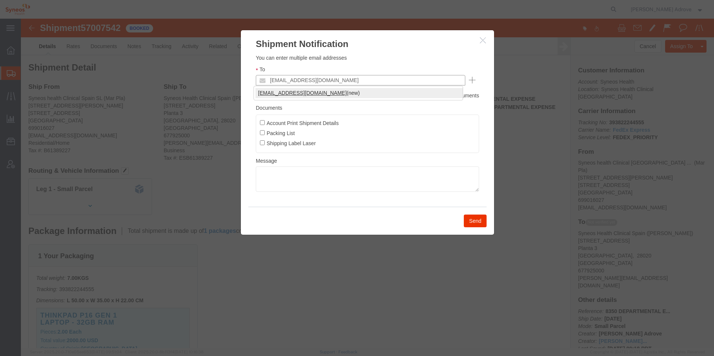
type input "[EMAIL_ADDRESS][DOMAIN_NAME]"
click label "Send a copy to my email."
click input "Send a copy to my email."
checkbox input "true"
click textarea
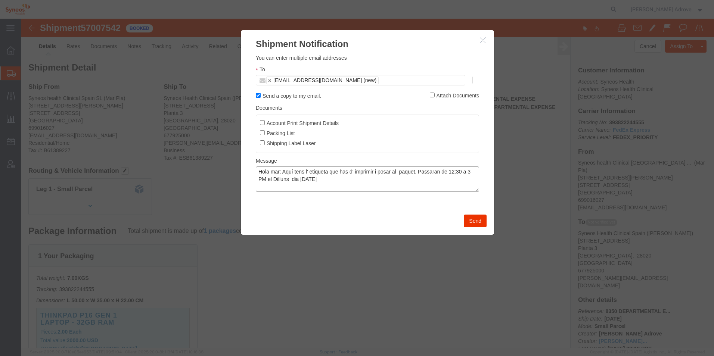
click textarea "Hola mar: Aquí tens l' etiqueta que has d' imprimir i posar al paquet. Passaran…"
type textarea "Hola mar: Aquí tens l' etiqueta que has d' imprimir i posar al paquet. Passaran…"
click input "Account Print Shipment Details"
checkbox input "true"
click label "Packing List"
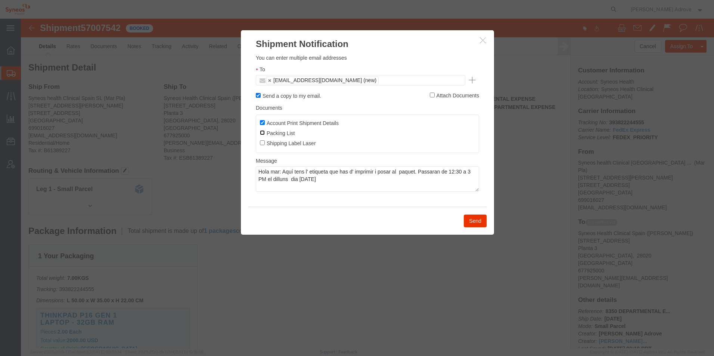
click input "Packing List"
checkbox input "true"
click input "Shipping Label Laser"
checkbox input "true"
click button "Send"
